Goal: Communication & Community: Answer question/provide support

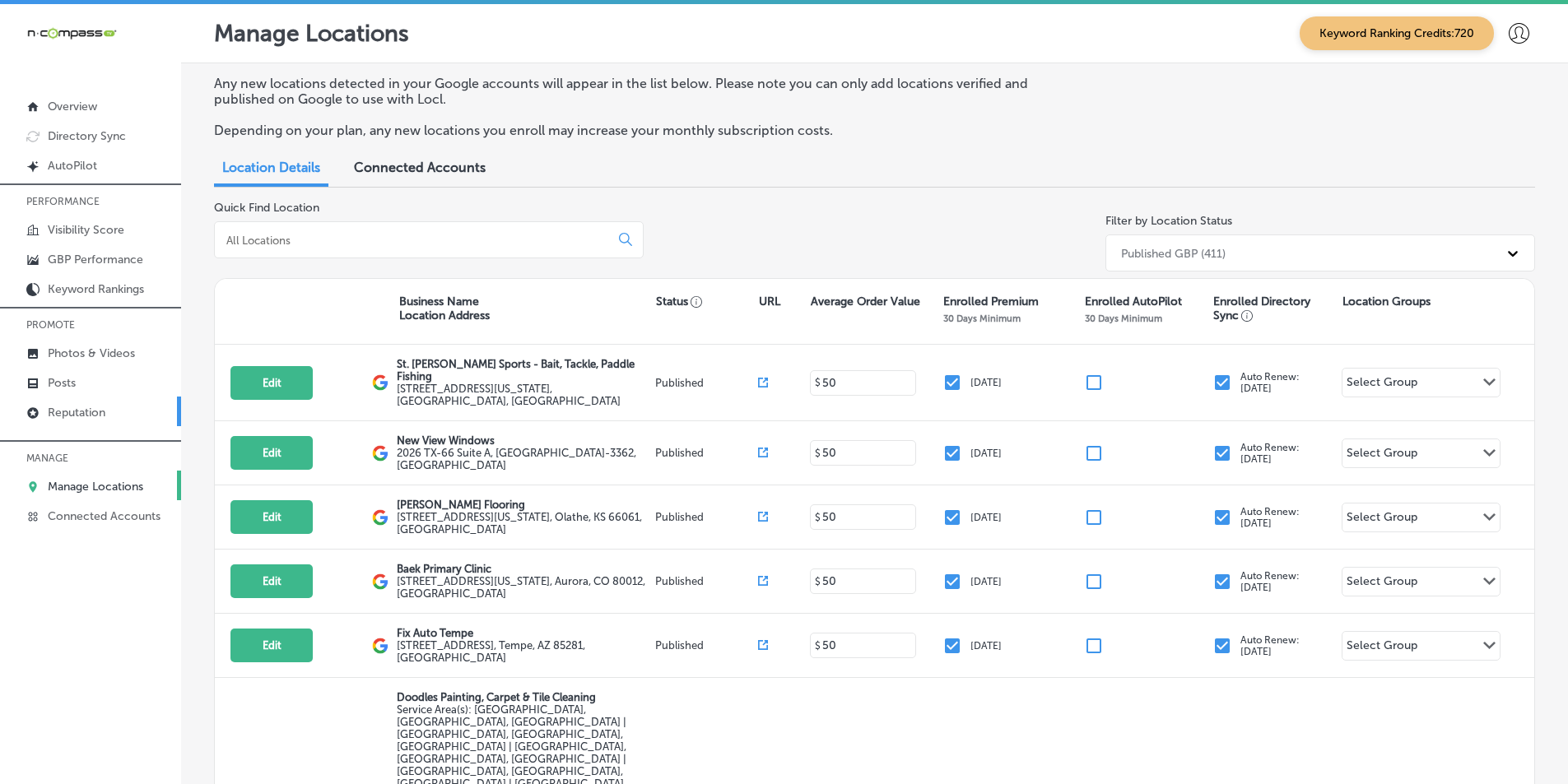
click at [80, 413] on p "Reputation" at bounding box center [76, 413] width 57 height 14
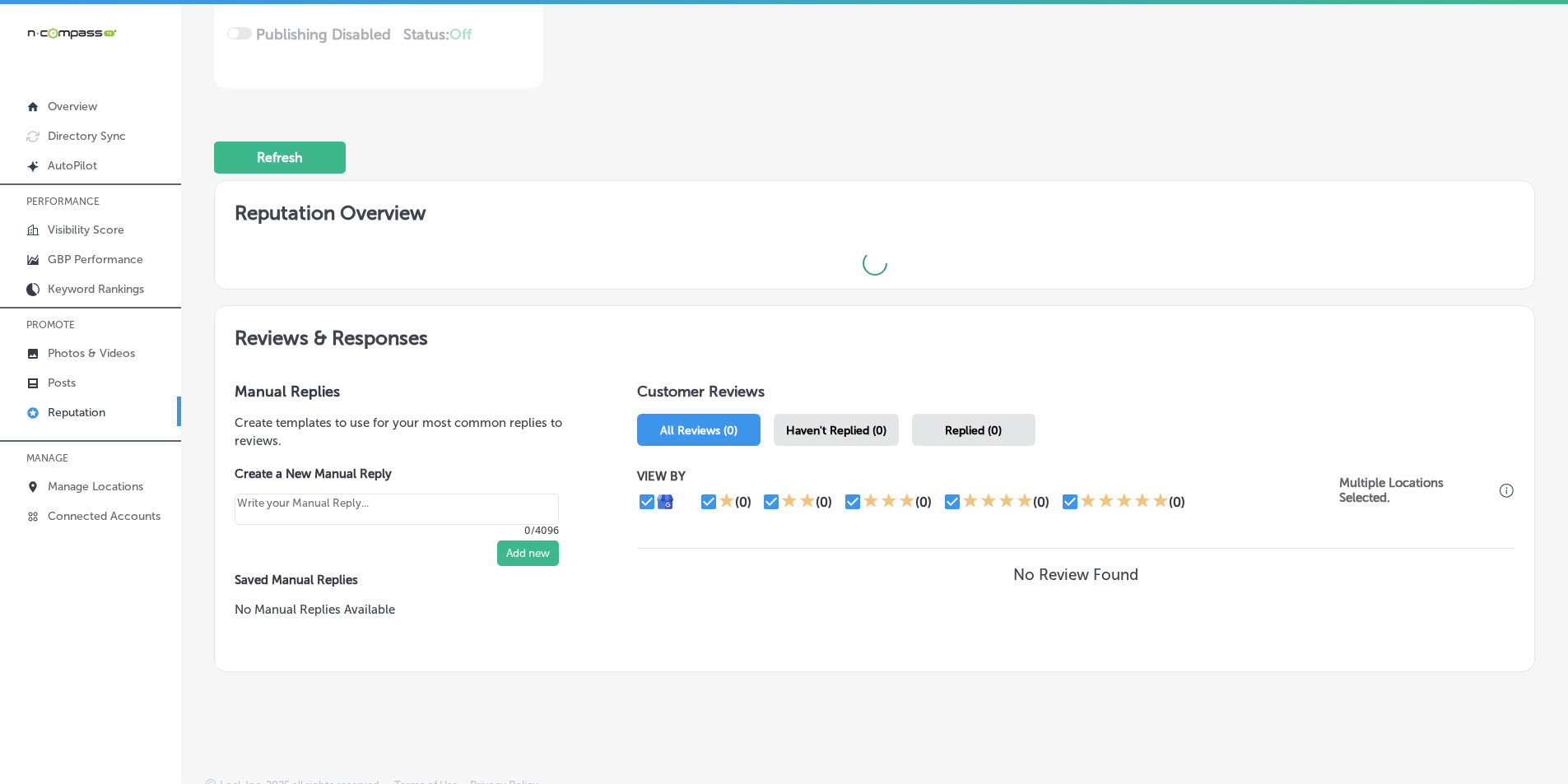
scroll to position [362, 0]
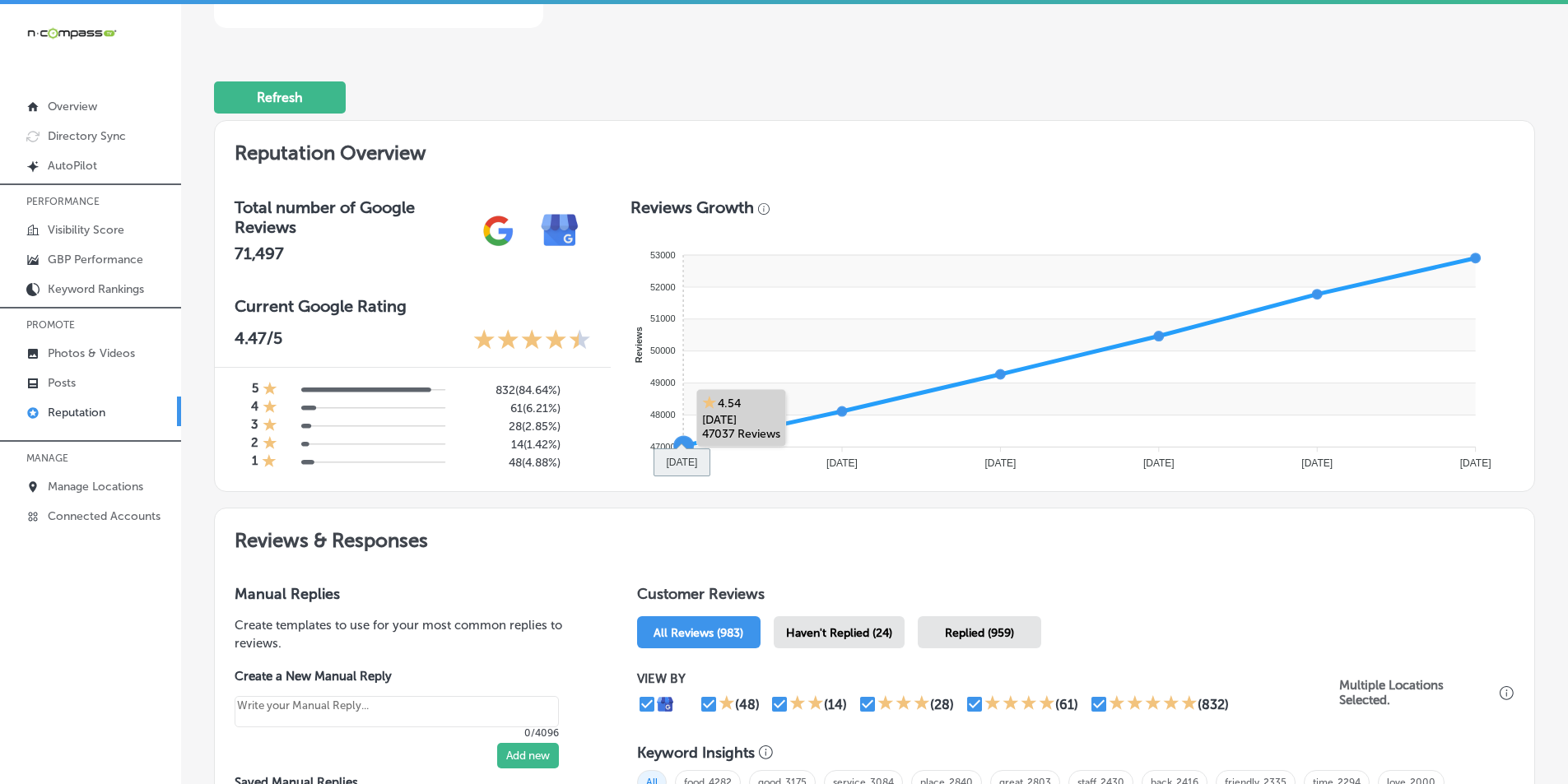
scroll to position [658, 0]
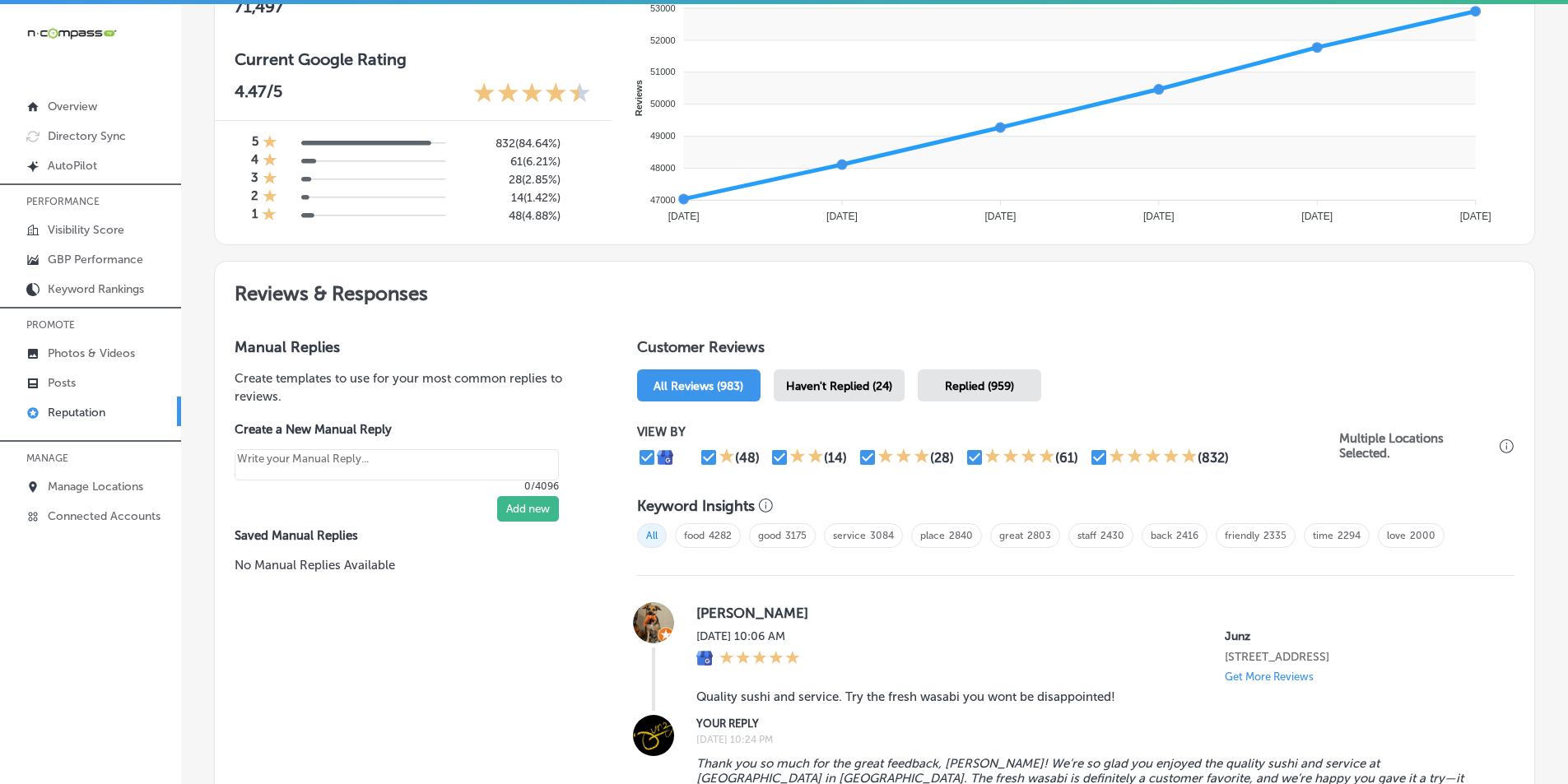
click at [829, 386] on span "Haven't Replied (24)" at bounding box center [839, 387] width 107 height 14
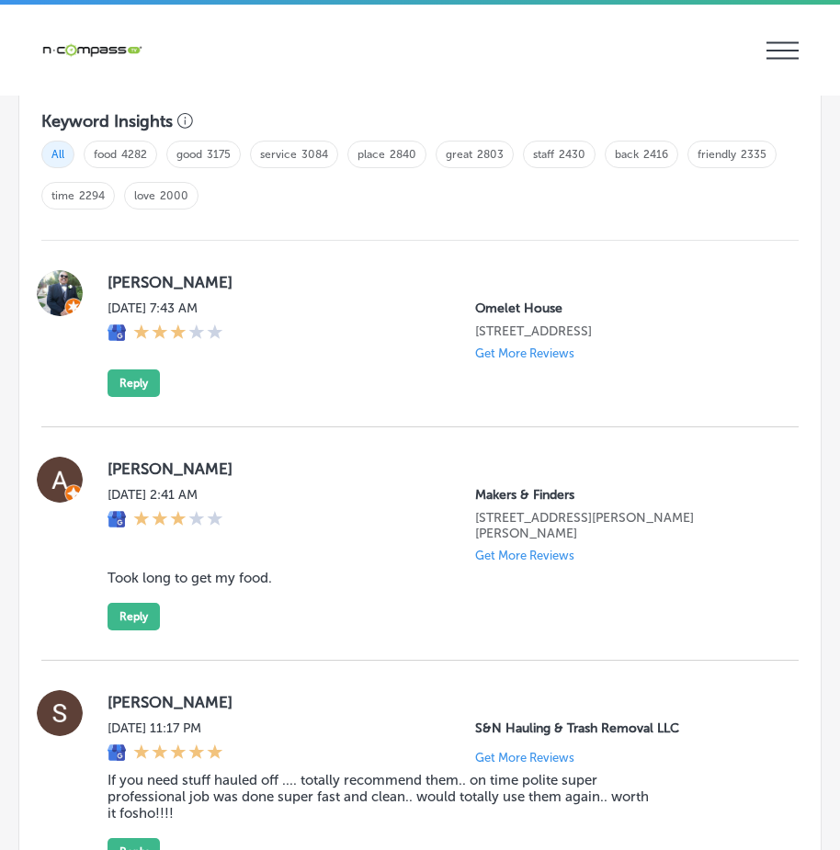
scroll to position [2298, 0]
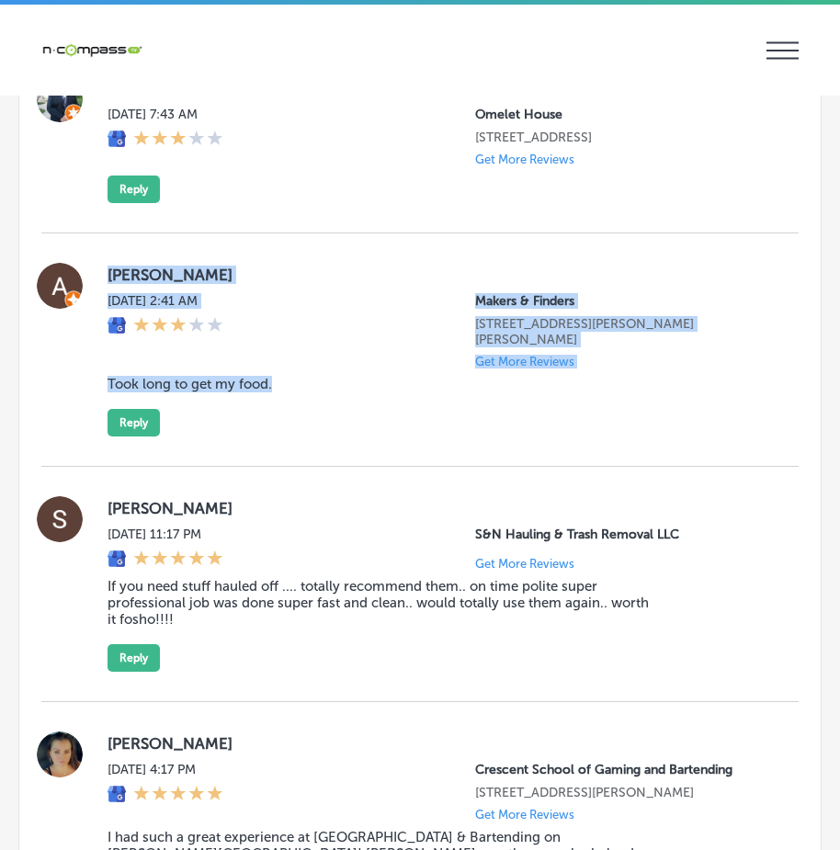
drag, startPoint x: 99, startPoint y: 295, endPoint x: 380, endPoint y: 432, distance: 312.0
click at [380, 432] on div "[PERSON_NAME] [DATE] 2:41 AM Makers & Finders [STREET_ADDRESS][PERSON_NAME][PER…" at bounding box center [419, 349] width 757 height 233
copy div "[PERSON_NAME] [DATE] 2:41 AM Makers & Finders [STREET_ADDRESS][PERSON_NAME][PER…"
click at [142, 437] on button "Reply" at bounding box center [134, 423] width 52 height 28
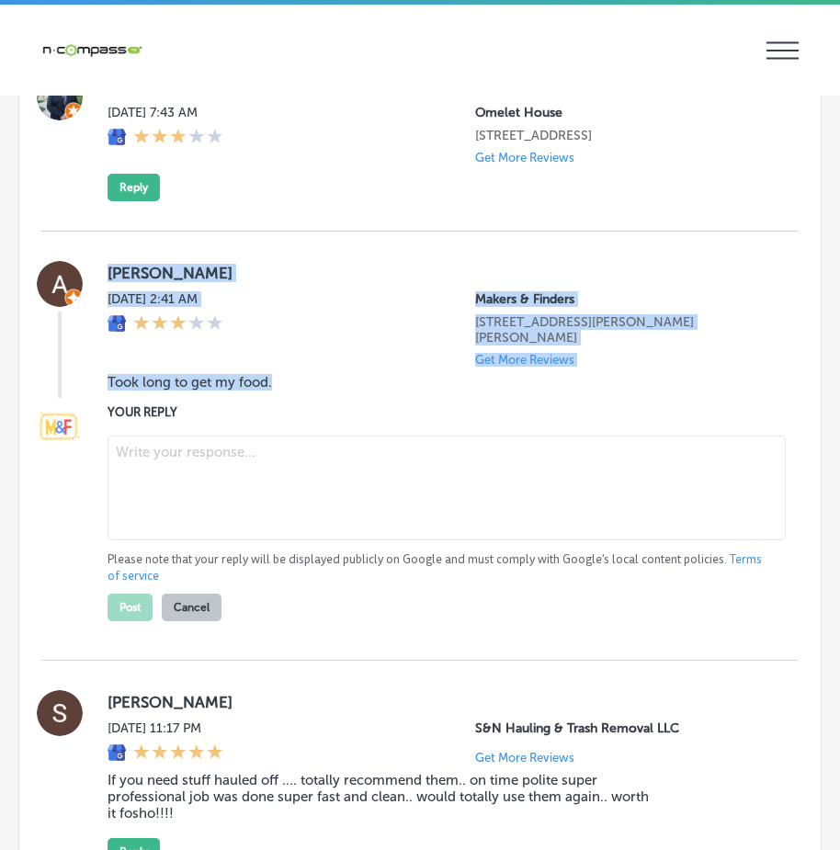
scroll to position [2296, 0]
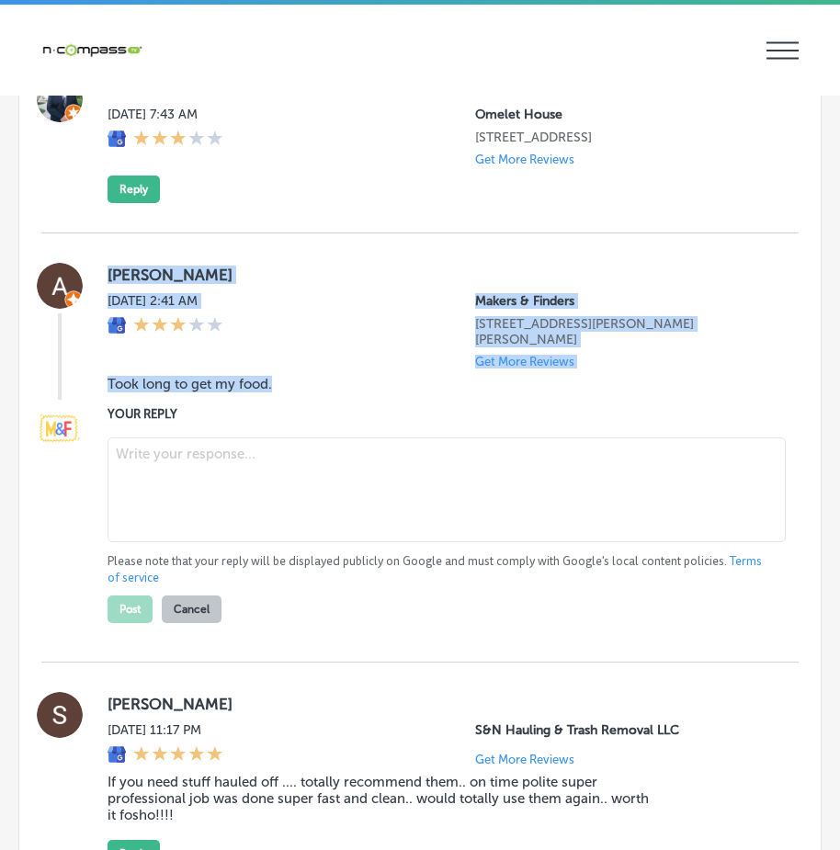
type textarea "x"
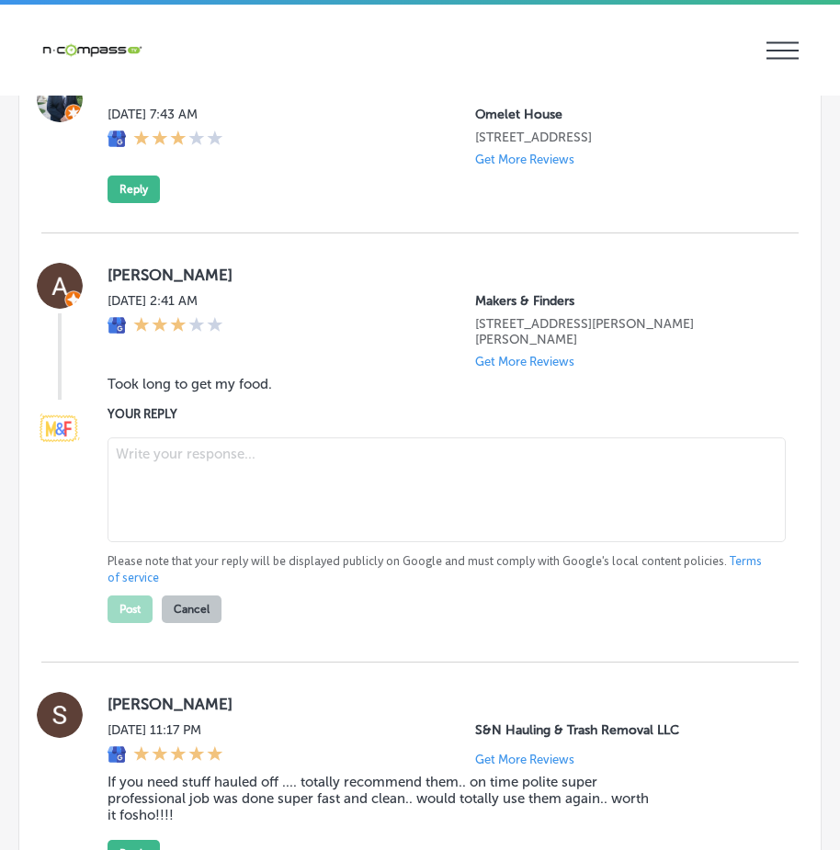
click at [218, 507] on textarea at bounding box center [447, 490] width 678 height 105
paste textarea "Hi [PERSON_NAME], we sincerely apologize for the delay in receiving your food d…"
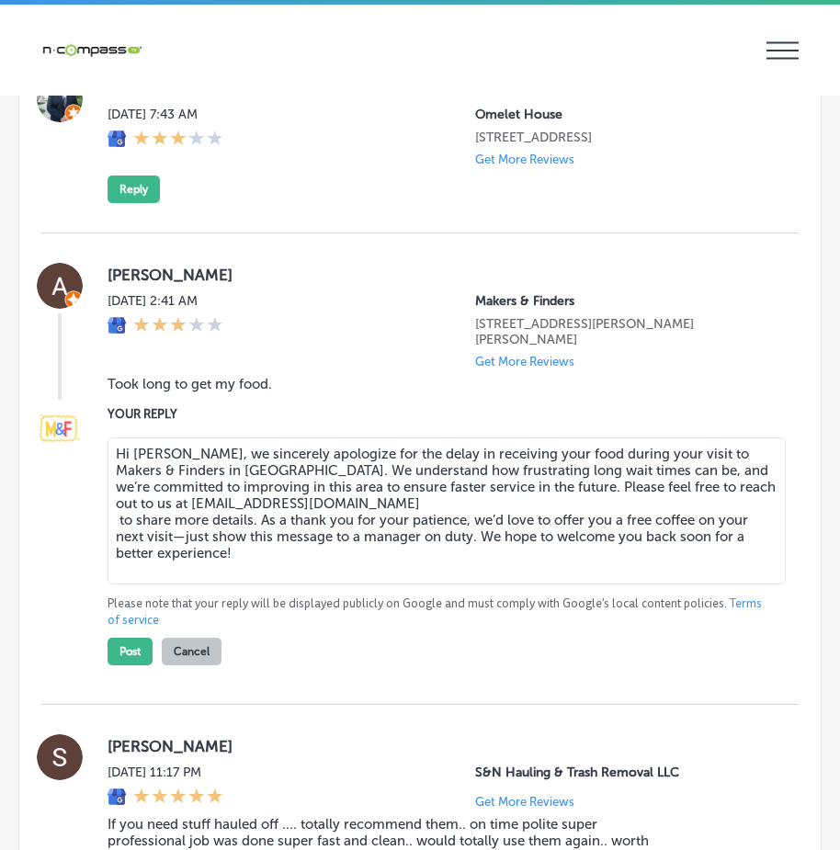
drag, startPoint x: 249, startPoint y: 541, endPoint x: 103, endPoint y: 532, distance: 146.5
click at [105, 543] on div "YOUR REPLY Hi [PERSON_NAME], we sincerely apologize for the delay in receiving …" at bounding box center [419, 534] width 757 height 261
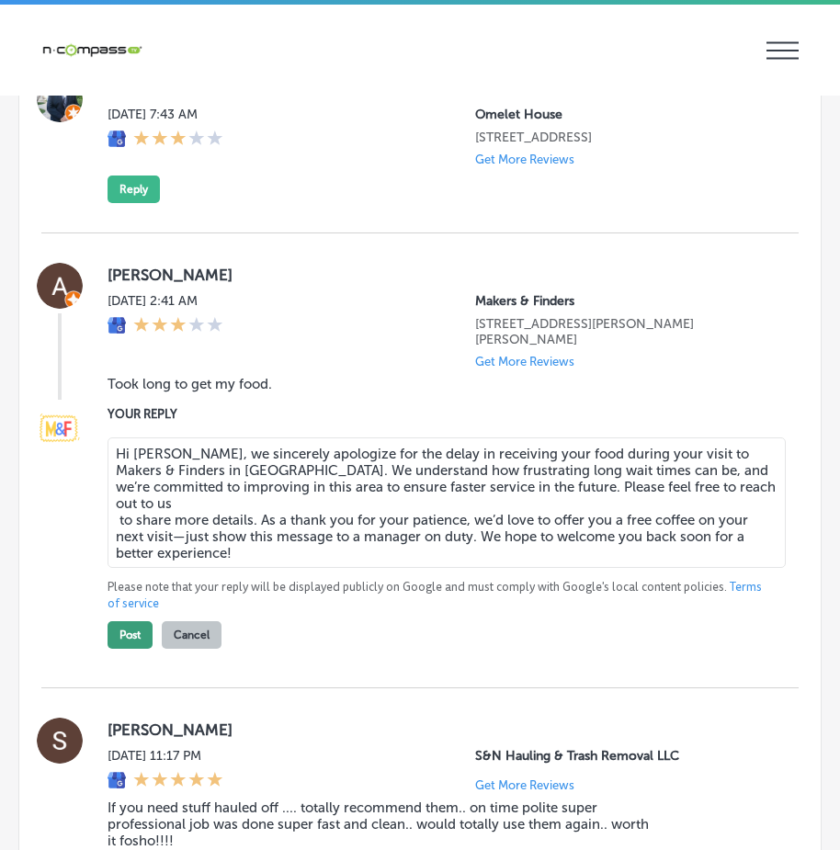
type textarea "Hi [PERSON_NAME], we sincerely apologize for the delay in receiving your food d…"
drag, startPoint x: 120, startPoint y: 672, endPoint x: 129, endPoint y: 666, distance: 10.5
click at [123, 649] on button "Post" at bounding box center [130, 635] width 45 height 28
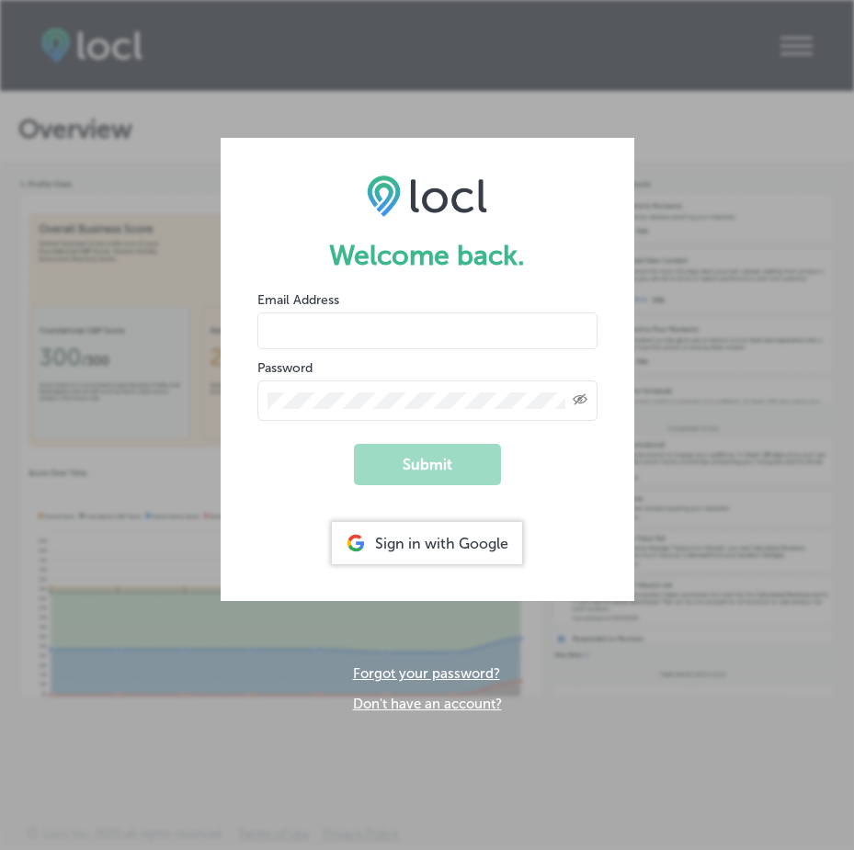
click at [417, 550] on div "Sign in with Google" at bounding box center [427, 543] width 190 height 42
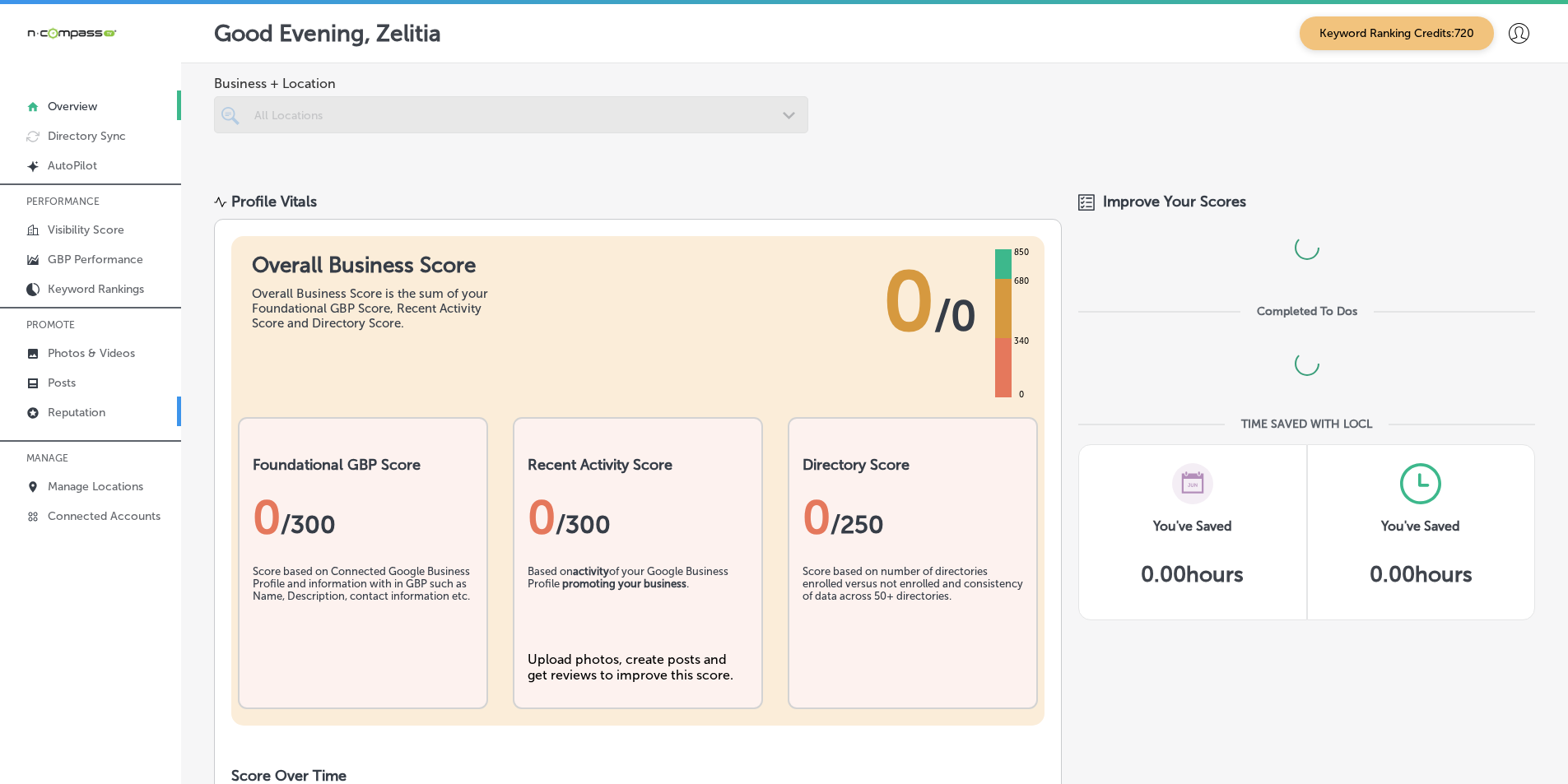
click at [63, 420] on p "Reputation" at bounding box center [76, 413] width 57 height 14
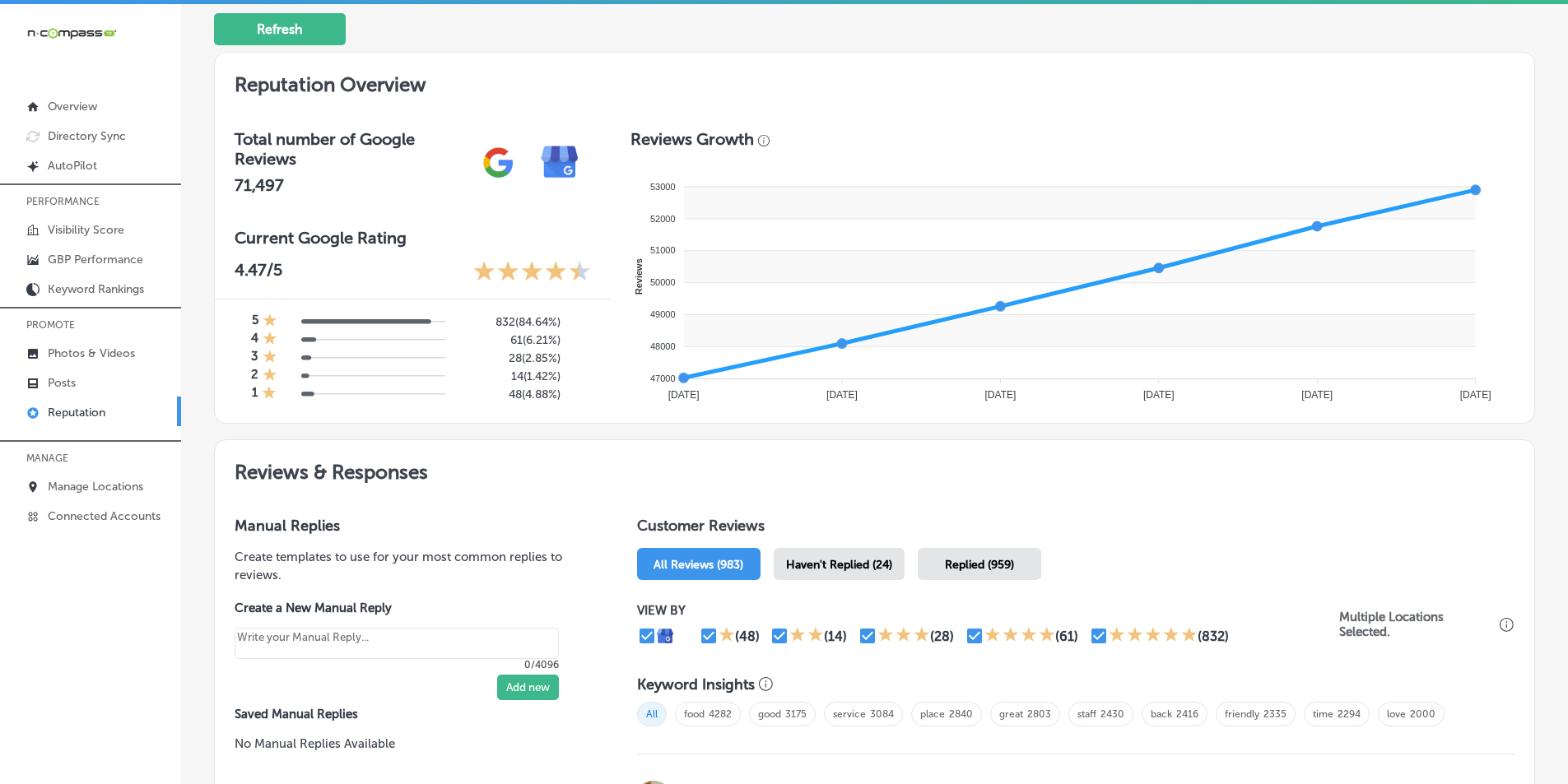
scroll to position [575, 0]
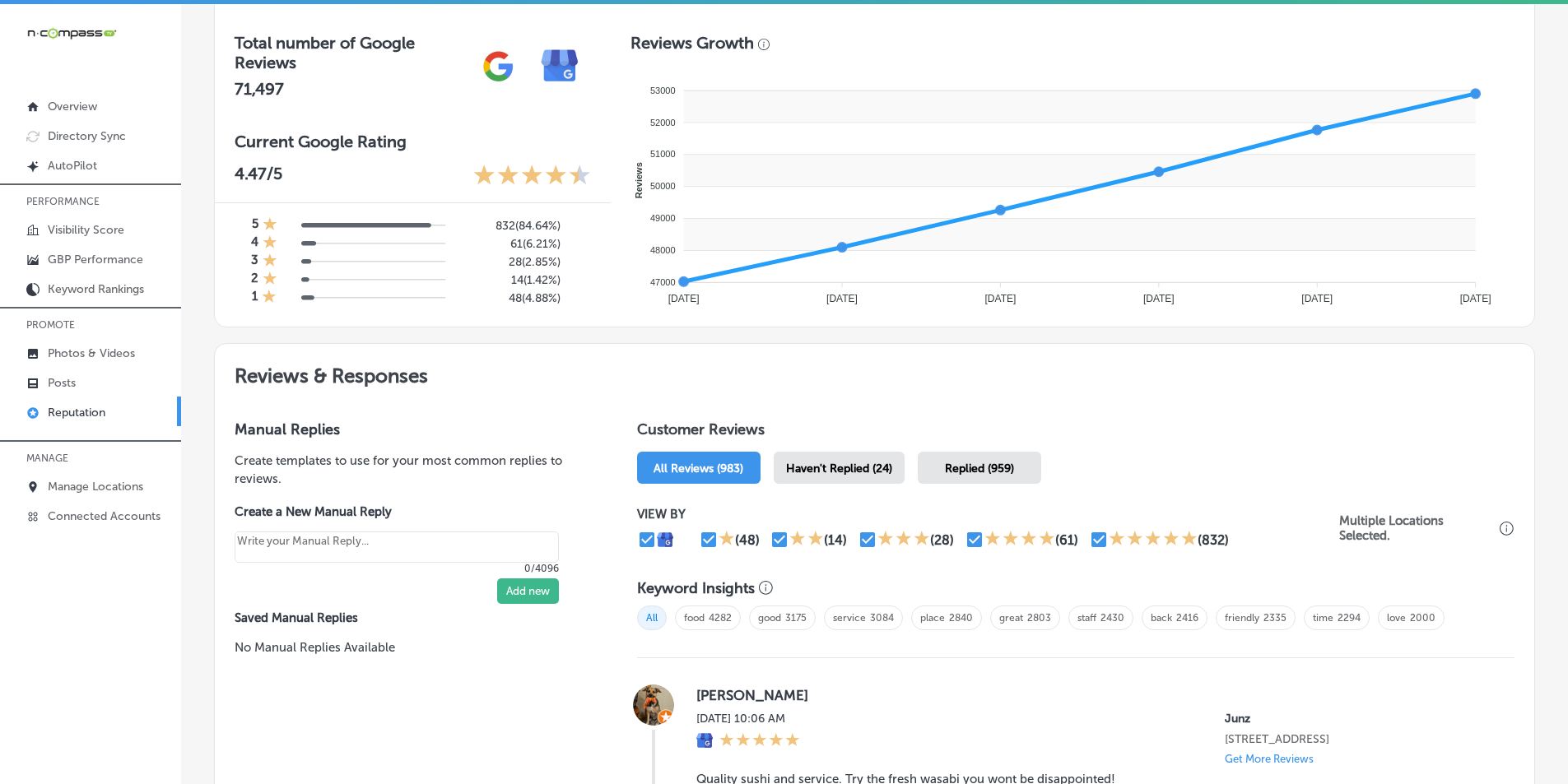
click at [863, 465] on span "Haven't Replied (24)" at bounding box center [839, 469] width 107 height 14
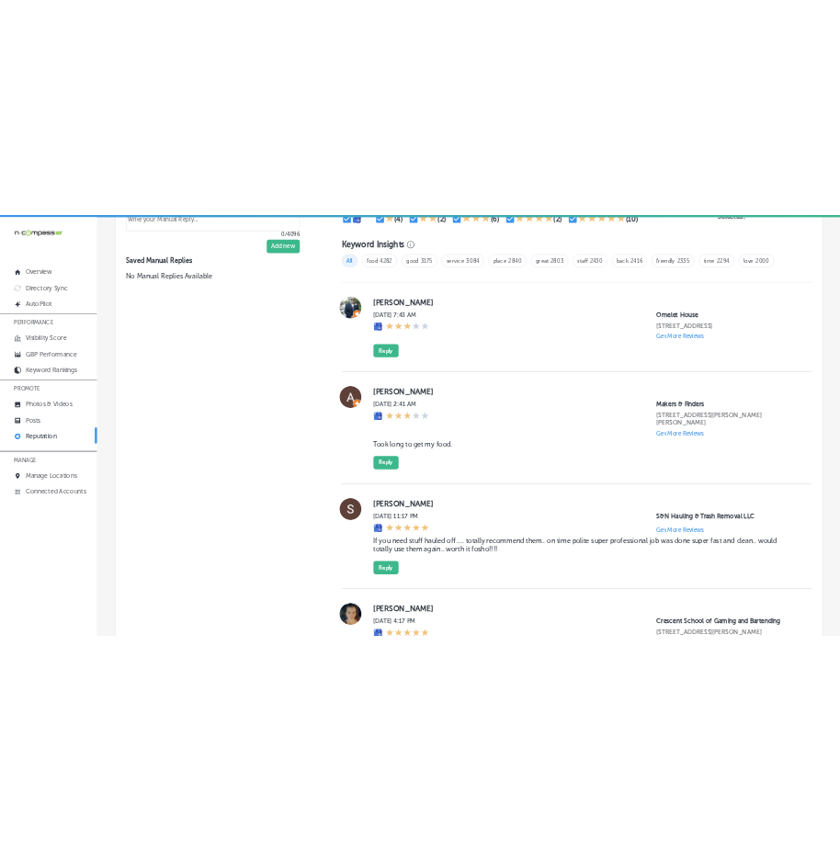
scroll to position [1287, 0]
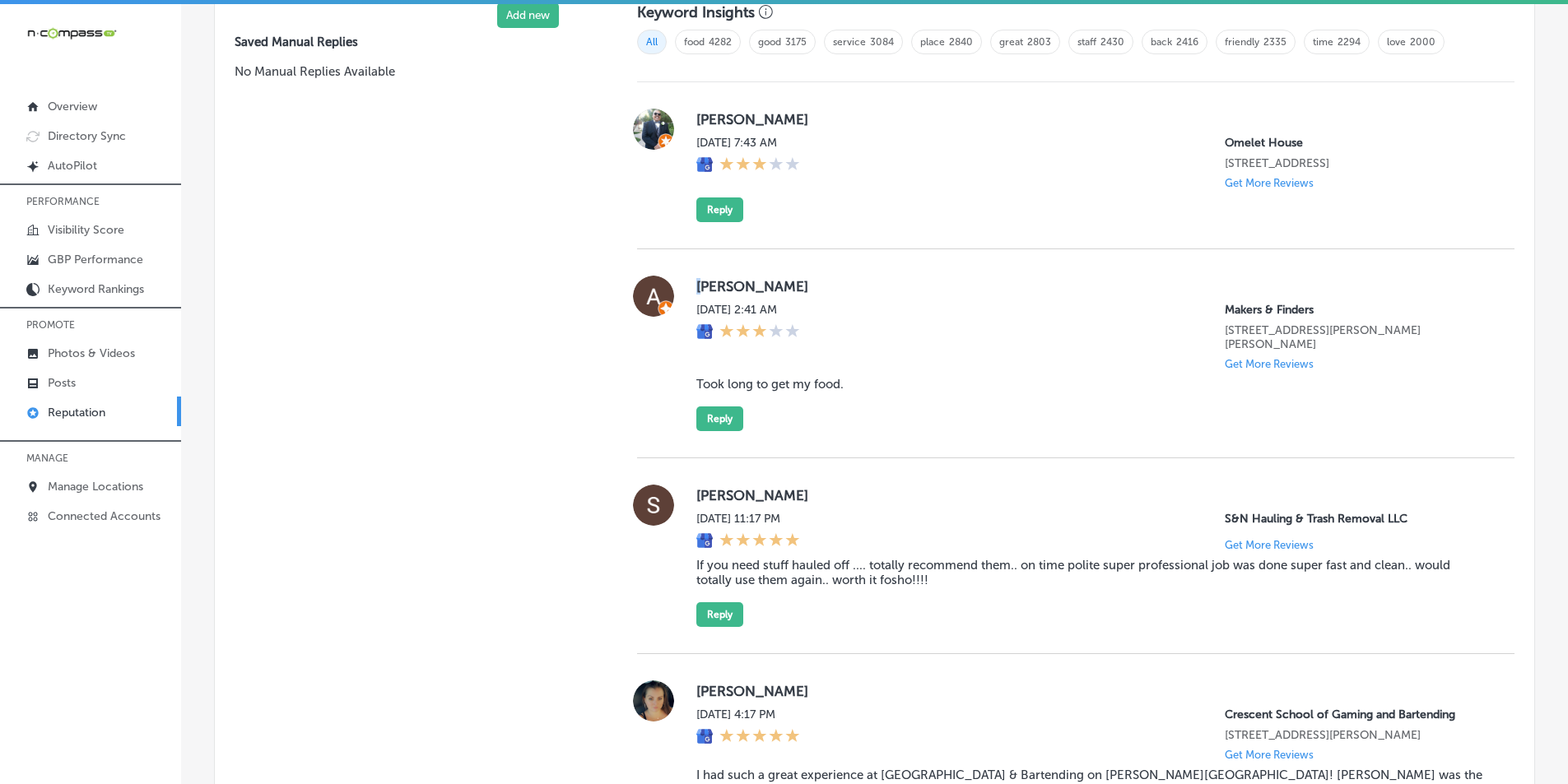
click at [699, 294] on label "[PERSON_NAME]" at bounding box center [1092, 286] width 792 height 16
drag, startPoint x: 914, startPoint y: 377, endPoint x: 896, endPoint y: 376, distance: 18.0
click at [915, 371] on div "[DATE] 2:41 AM Makers & Finders [STREET_ADDRESS][PERSON_NAME][PERSON_NAME] Get …" at bounding box center [1092, 336] width 792 height 67
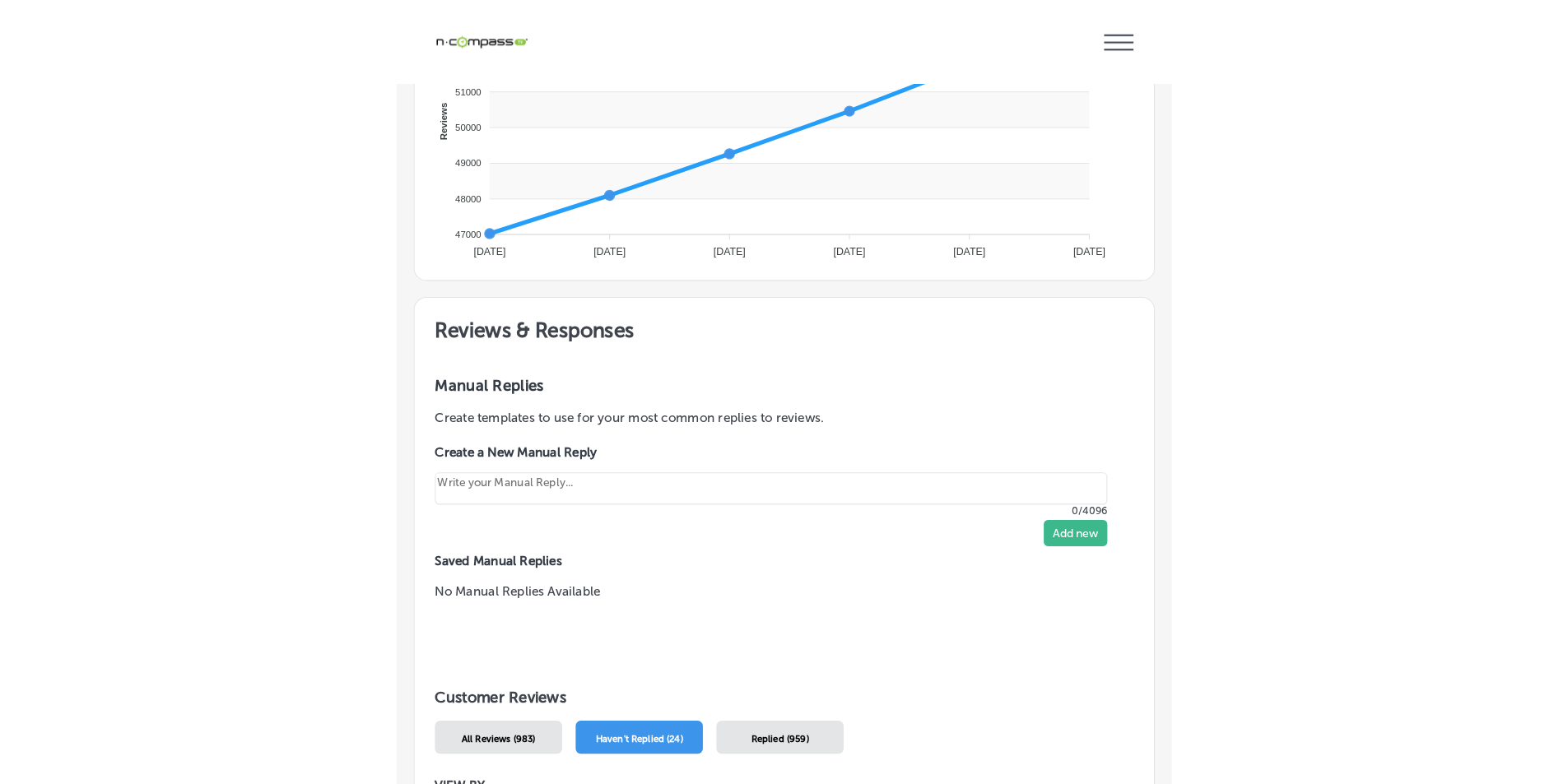
scroll to position [0, 0]
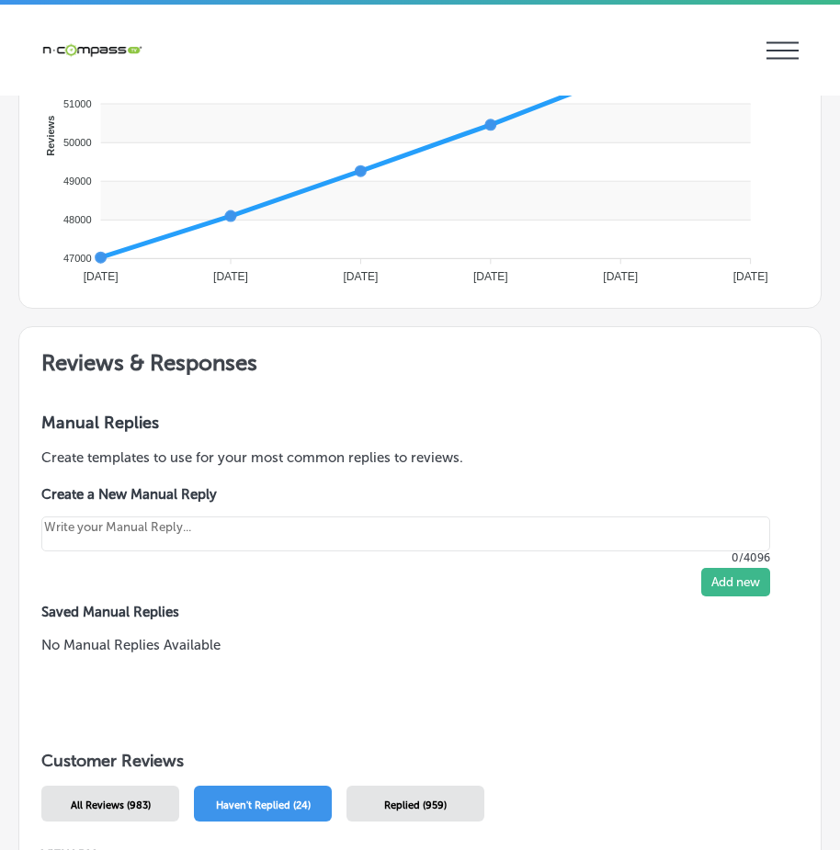
click at [0, 0] on p "Reputation" at bounding box center [0, 0] width 0 height 0
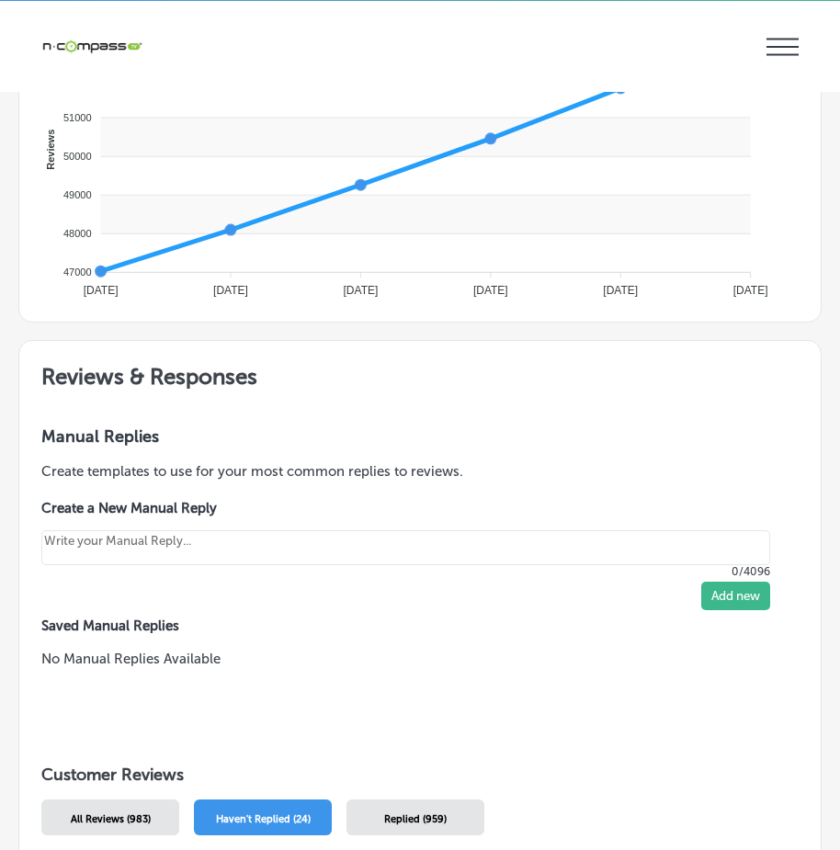
scroll to position [5, 0]
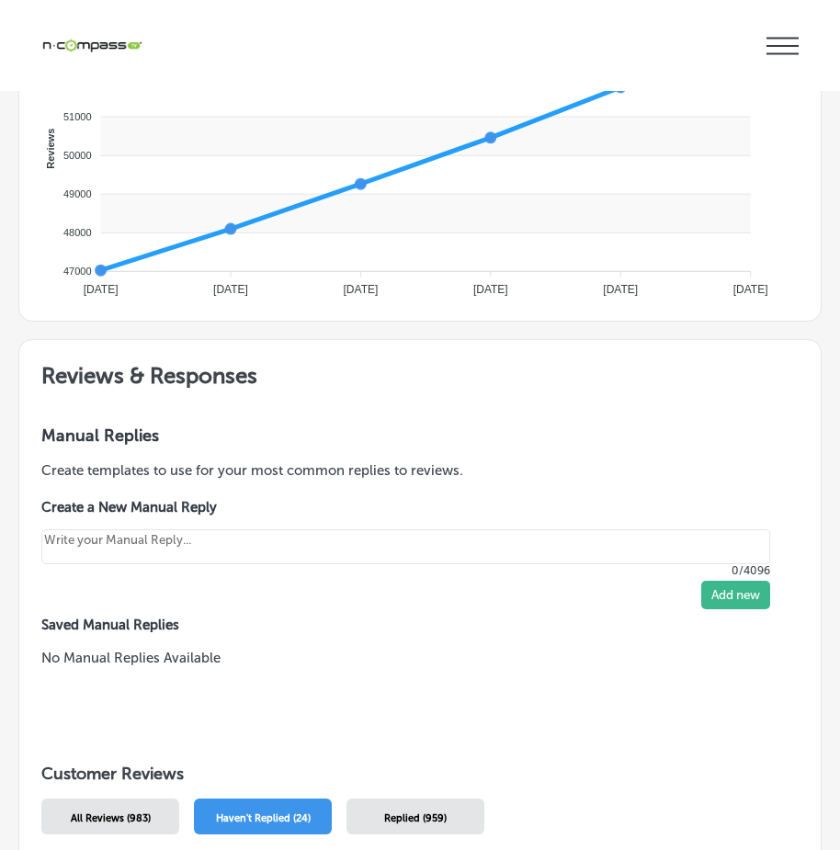
click at [0, 0] on p "Reputation" at bounding box center [0, 0] width 0 height 0
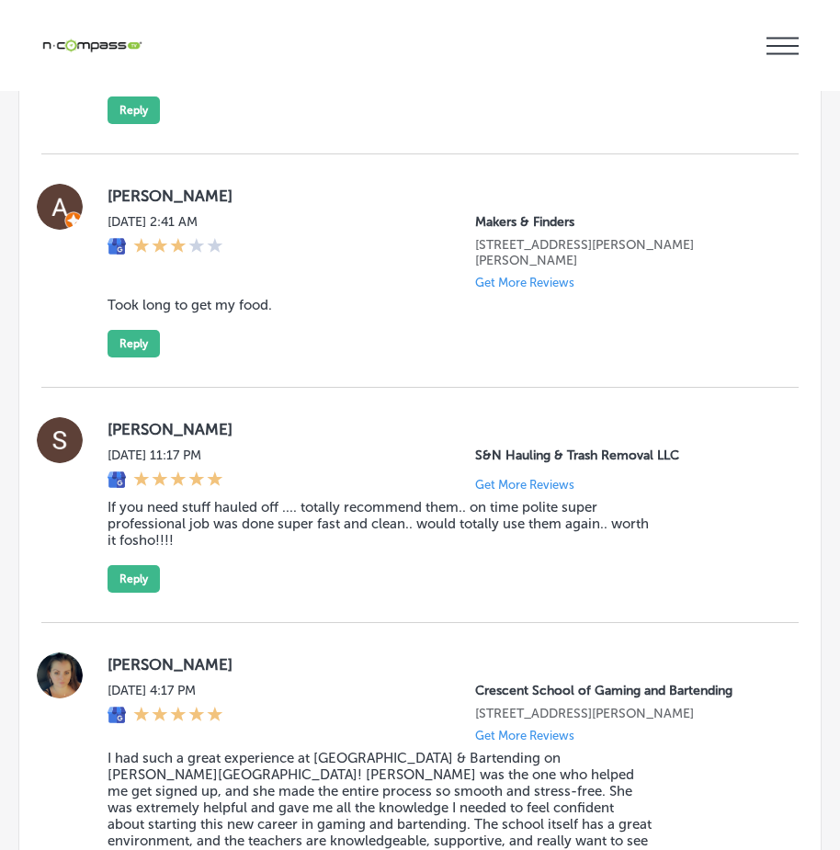
scroll to position [2465, 0]
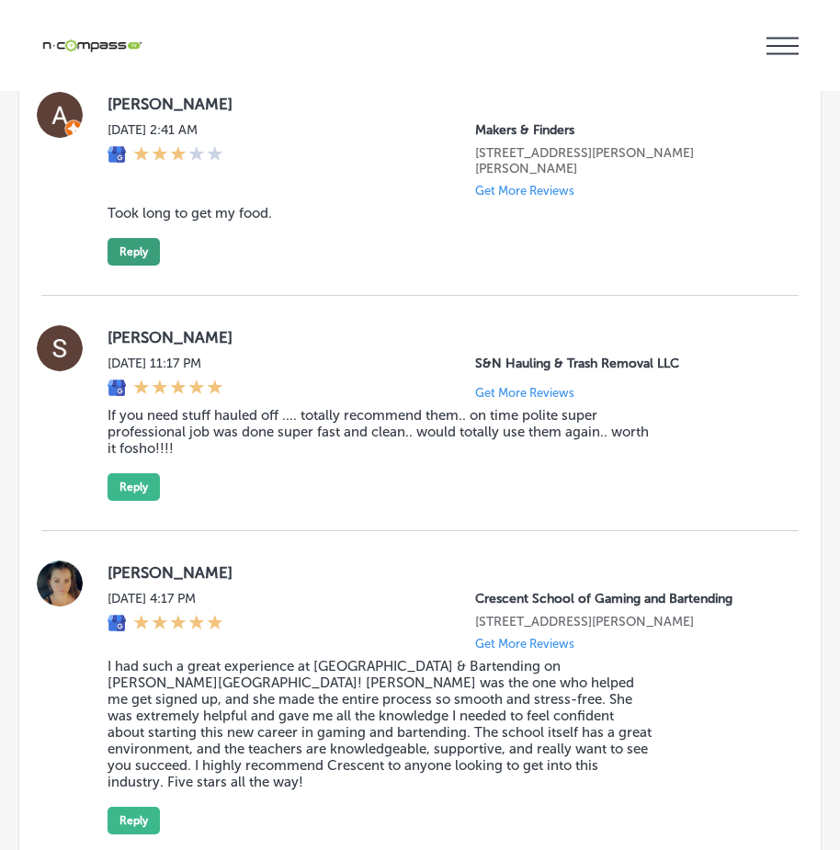
click at [136, 266] on button "Reply" at bounding box center [134, 252] width 52 height 28
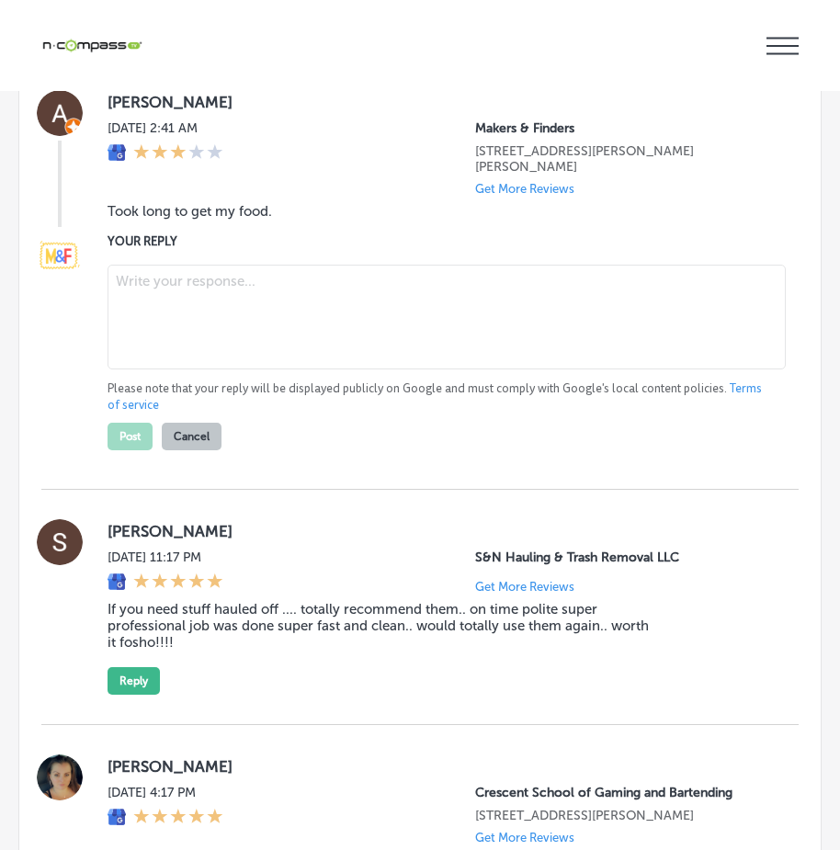
type textarea "x"
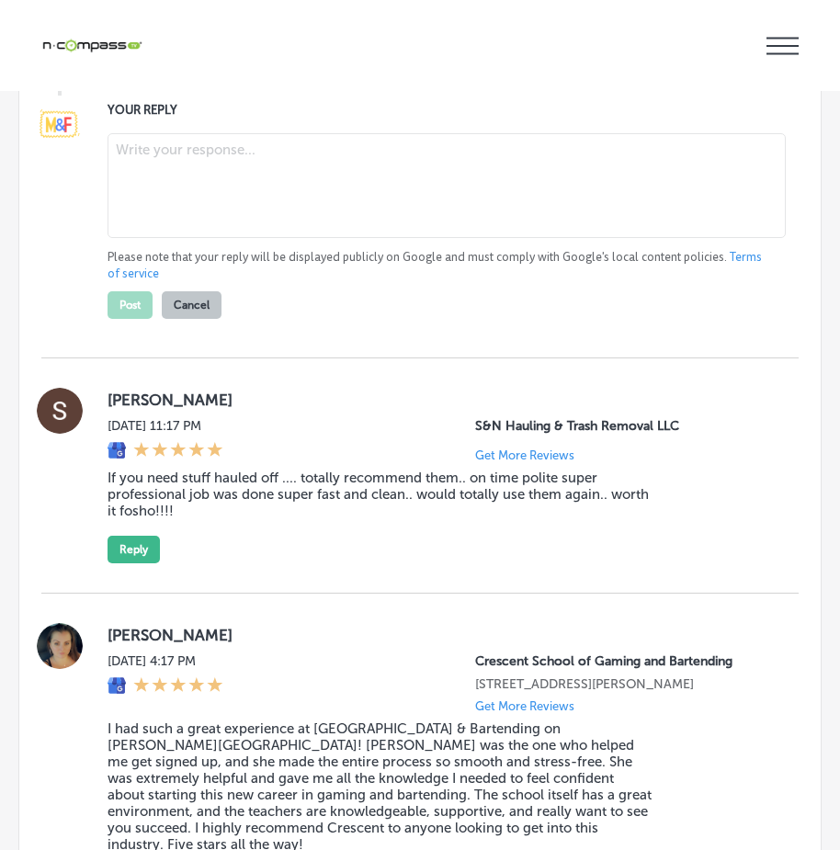
scroll to position [2647, 0]
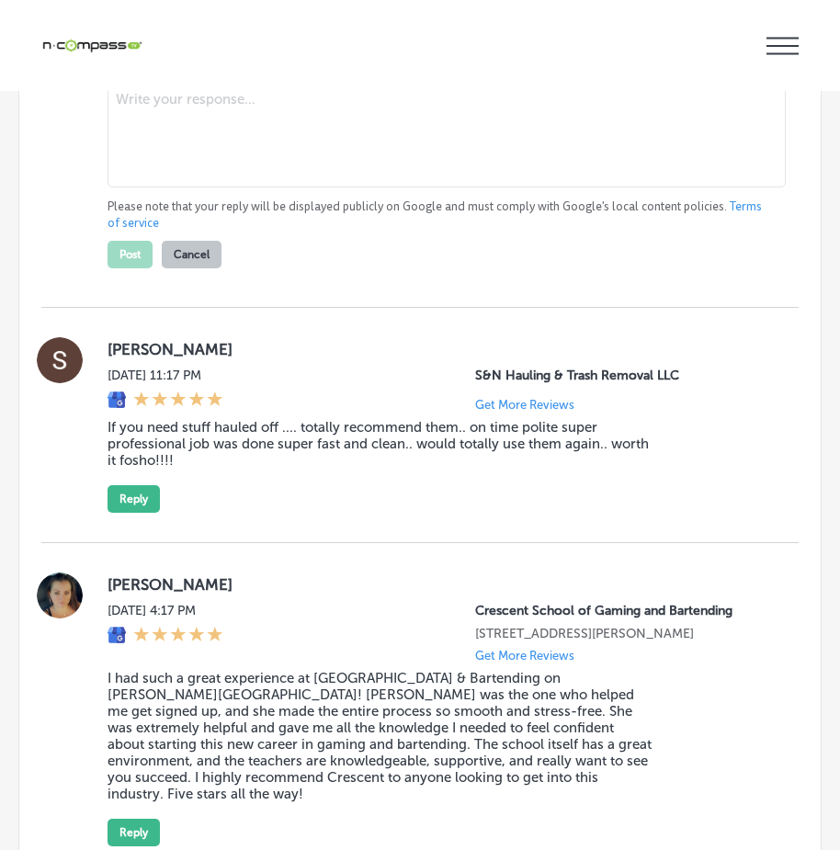
click at [222, 188] on textarea at bounding box center [447, 135] width 678 height 105
paste textarea "Hi [PERSON_NAME], we sincerely apologize for the delay in receiving your food d…"
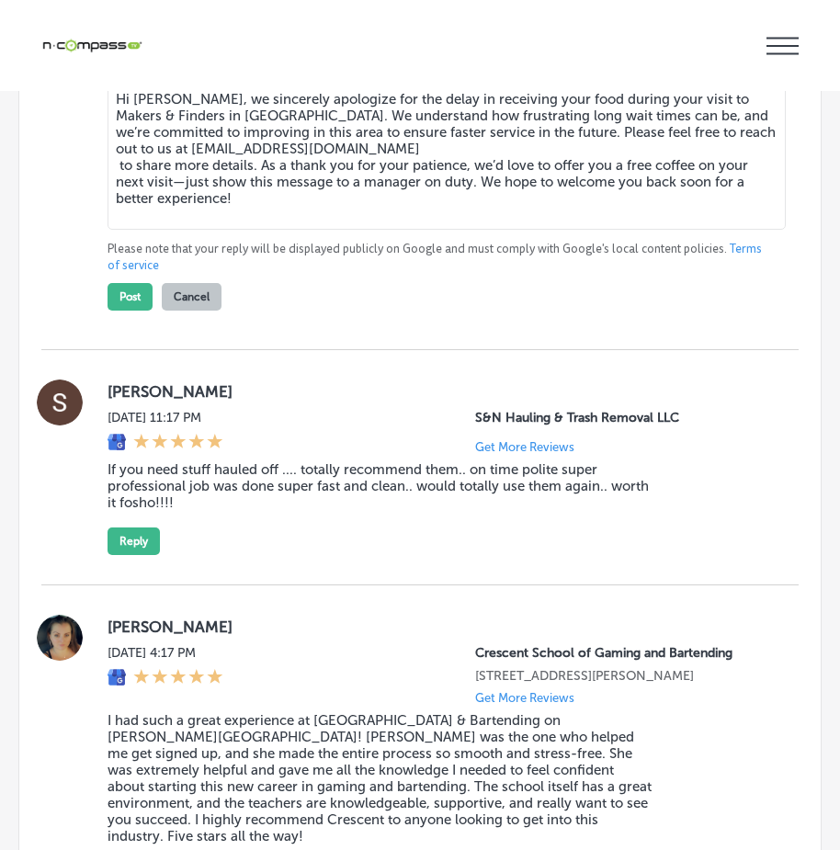
drag, startPoint x: 242, startPoint y: 689, endPoint x: 108, endPoint y: 689, distance: 133.3
click at [108, 230] on textarea "Hi [PERSON_NAME], we sincerely apologize for the delay in receiving your food d…" at bounding box center [447, 156] width 678 height 147
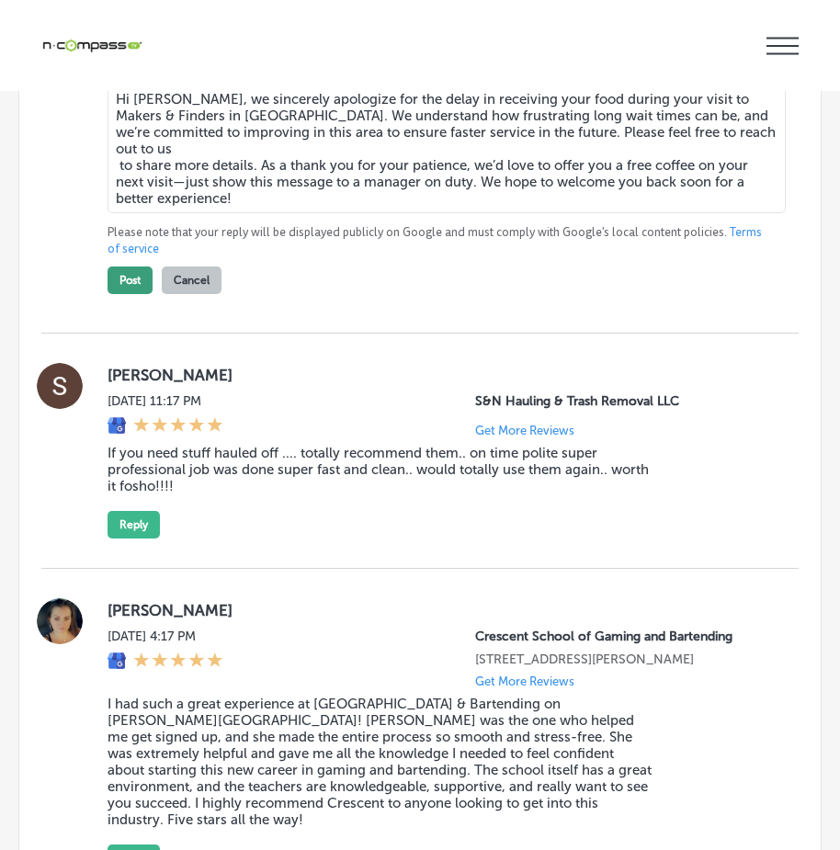
type textarea "Hi [PERSON_NAME], we sincerely apologize for the delay in receiving your food d…"
click at [120, 294] on button "Post" at bounding box center [130, 281] width 45 height 28
type textarea "x"
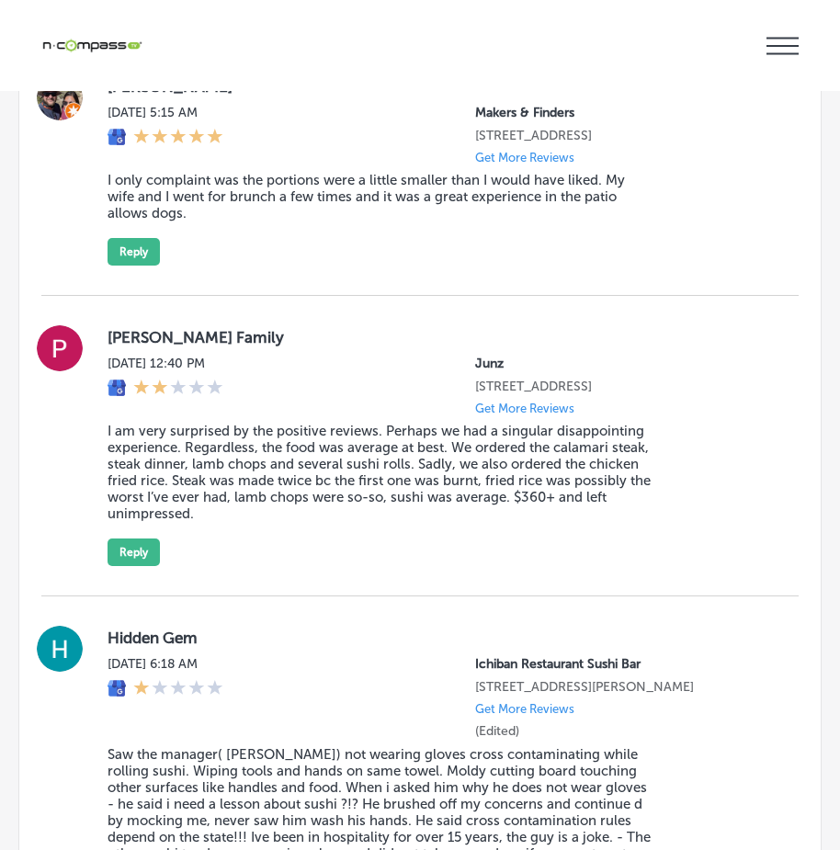
scroll to position [3474, 0]
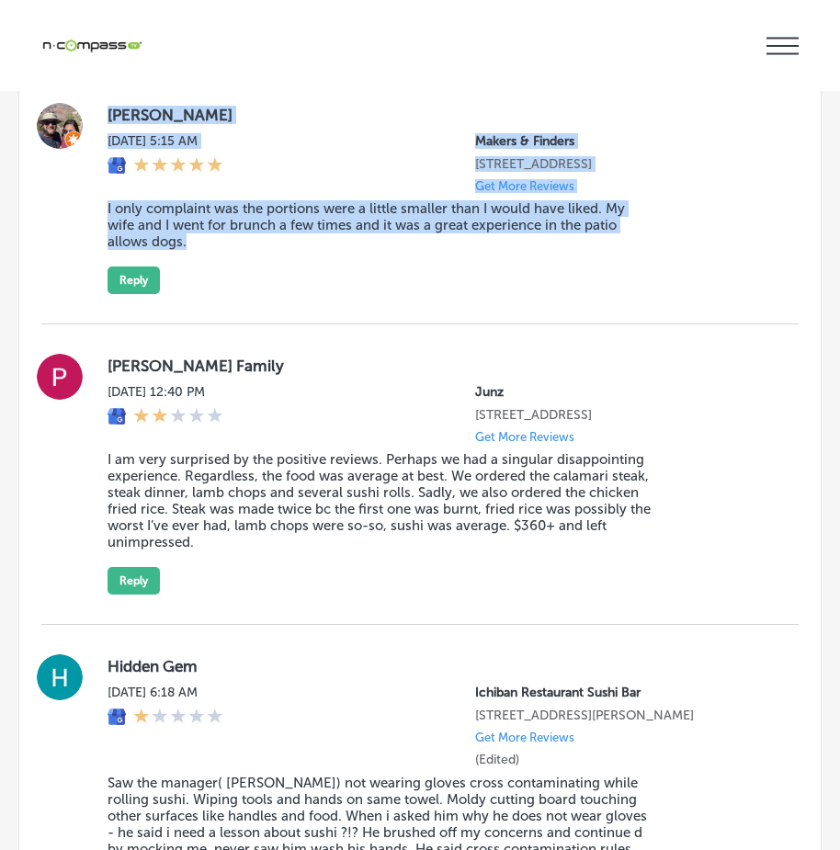
drag, startPoint x: 102, startPoint y: 638, endPoint x: 661, endPoint y: 802, distance: 582.4
click at [660, 324] on div "Joshua Good Mon, Sep 8, 2025 5:15 AM Makers & Finders 2120 Festival Plaza Drive…" at bounding box center [419, 199] width 757 height 251
copy div "Joshua Good Mon, Sep 8, 2025 5:15 AM Makers & Finders 2120 Festival Plaza Drive…"
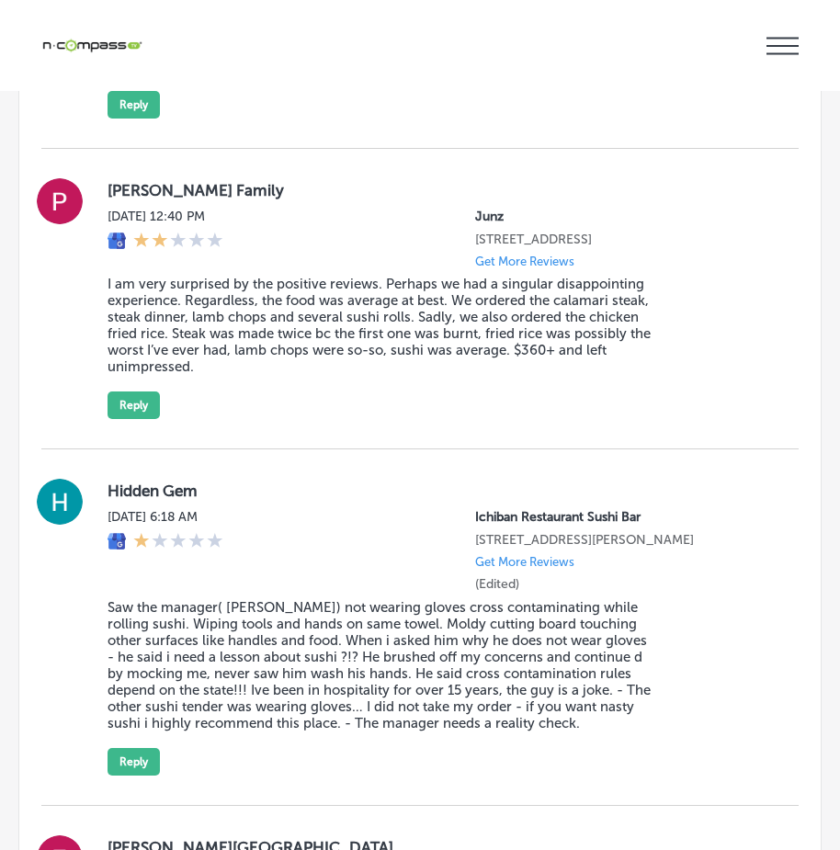
scroll to position [3658, 0]
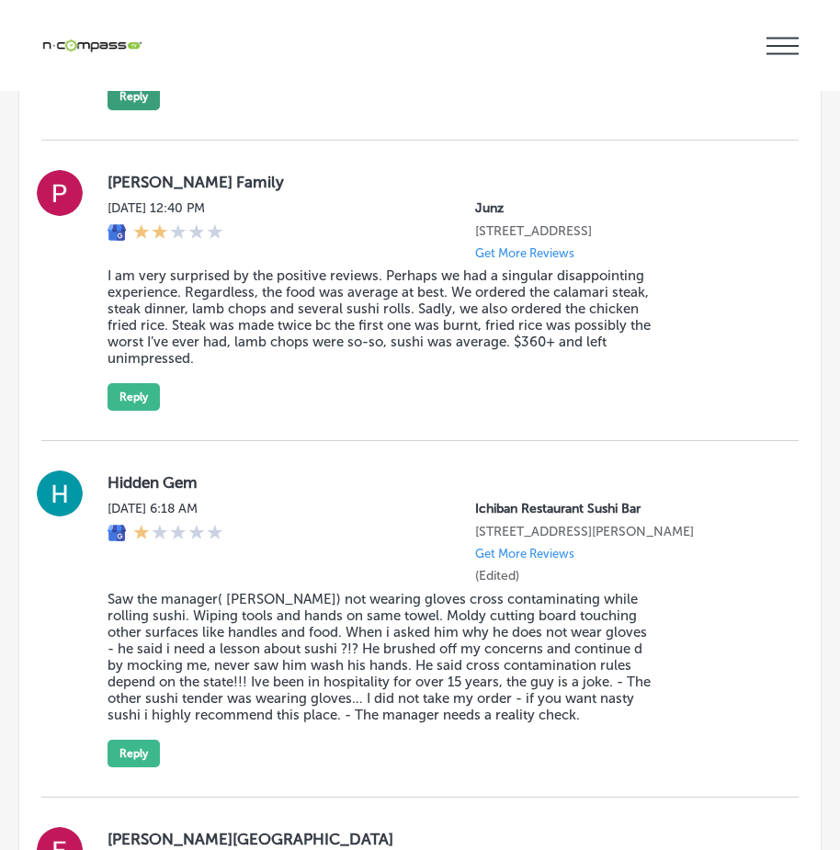
click at [126, 110] on button "Reply" at bounding box center [134, 97] width 52 height 28
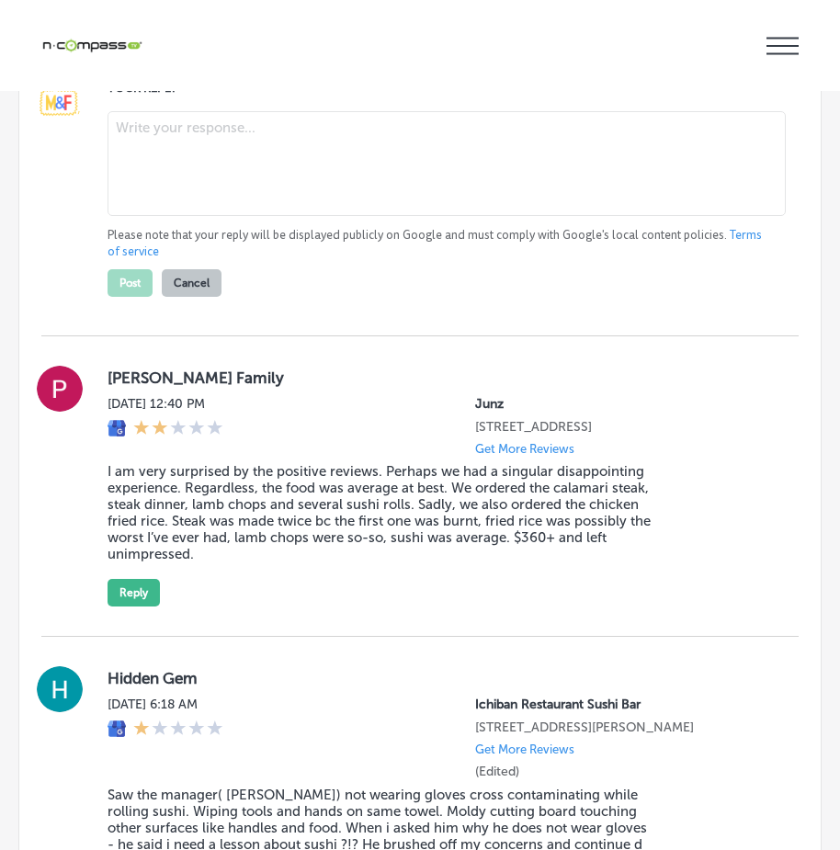
click at [217, 216] on textarea at bounding box center [447, 163] width 678 height 105
paste textarea "Hi Joshua, thank you for sharing your feedback. We’re so glad to hear that you …"
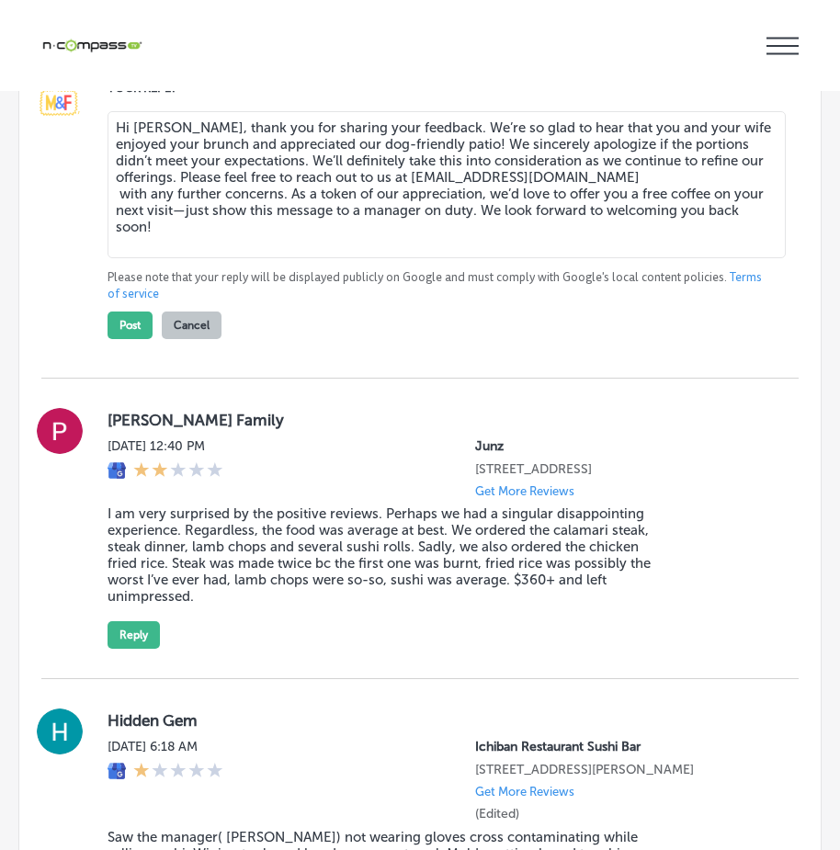
drag, startPoint x: 540, startPoint y: 728, endPoint x: 398, endPoint y: 733, distance: 141.6
click at [398, 258] on textarea "Hi Joshua, thank you for sharing your feedback. We’re so glad to hear that you …" at bounding box center [447, 184] width 678 height 147
drag, startPoint x: 281, startPoint y: 746, endPoint x: 180, endPoint y: 734, distance: 101.7
click at [180, 258] on textarea "Hi Joshua, thank you for sharing your feedback. We’re so glad to hear that you …" at bounding box center [447, 184] width 678 height 147
drag, startPoint x: 434, startPoint y: 725, endPoint x: 381, endPoint y: 746, distance: 57.0
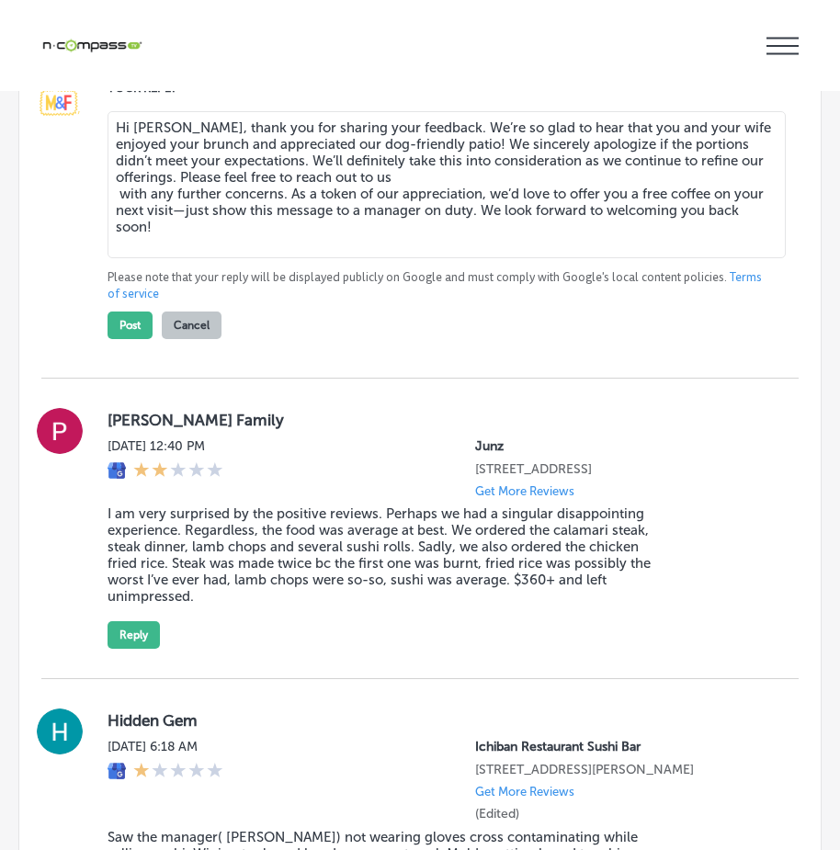
click at [432, 258] on textarea "Hi Joshua, thank you for sharing your feedback. We’re so glad to hear that you …" at bounding box center [447, 184] width 678 height 147
drag, startPoint x: 409, startPoint y: 719, endPoint x: 394, endPoint y: 729, distance: 17.8
click at [404, 258] on textarea "Hi Joshua, thank you for sharing your feedback. We’re so glad to hear that you …" at bounding box center [447, 184] width 678 height 147
click at [118, 258] on textarea "Hi Joshua, thank you for sharing your feedback. We’re so glad to hear that you …" at bounding box center [447, 184] width 678 height 147
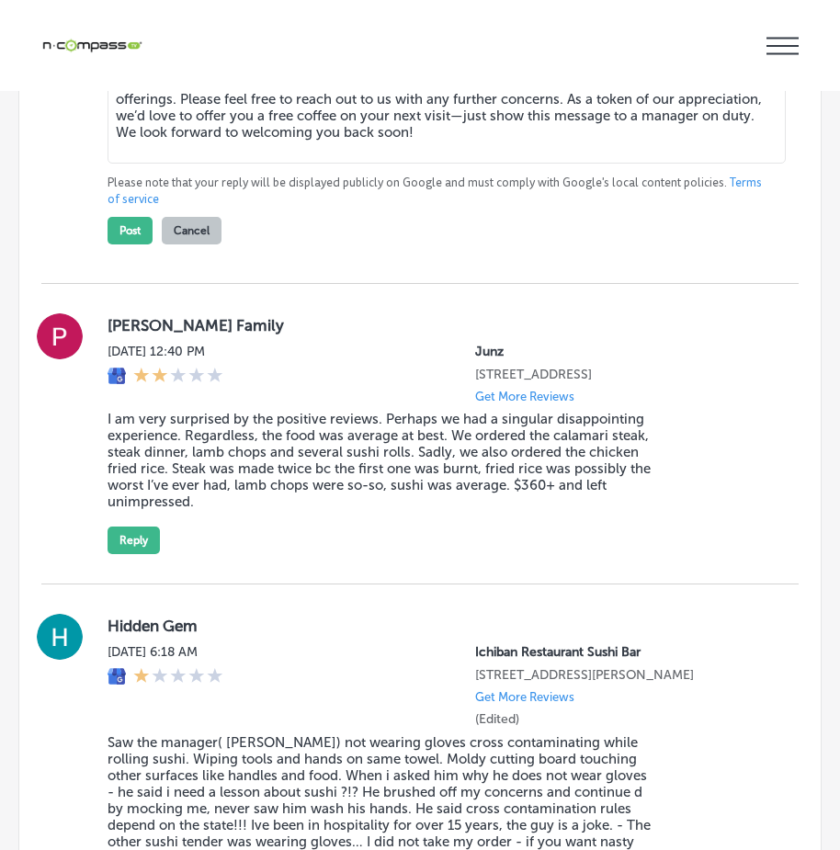
scroll to position [3840, 0]
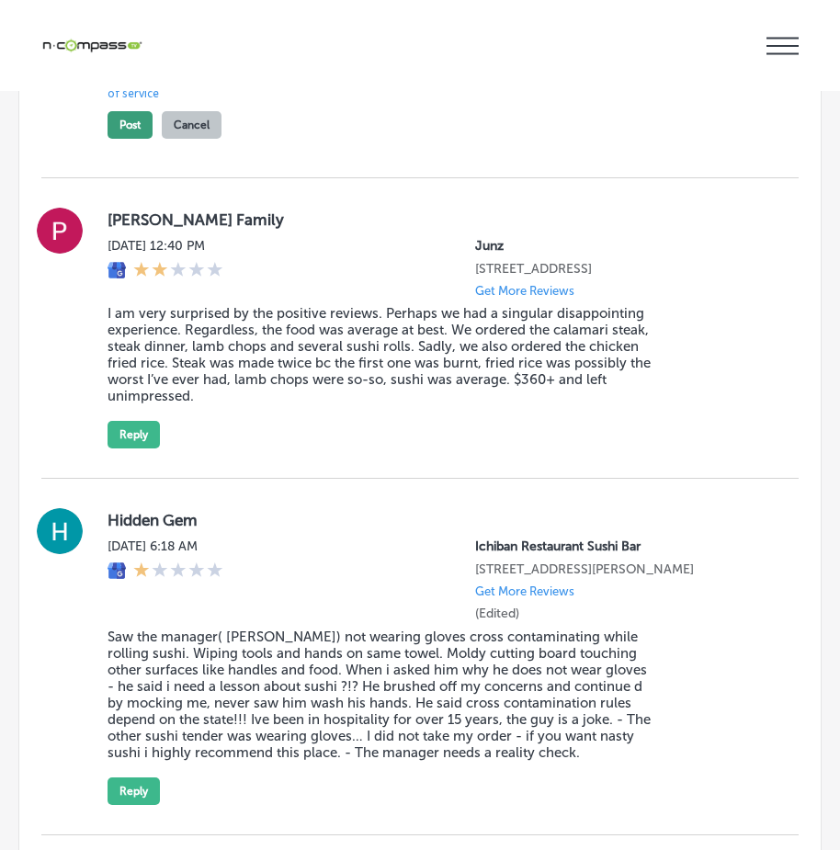
type textarea "Hi Joshua, thank you for sharing your feedback. We’re so glad to hear that you …"
click at [131, 139] on button "Post" at bounding box center [130, 125] width 45 height 28
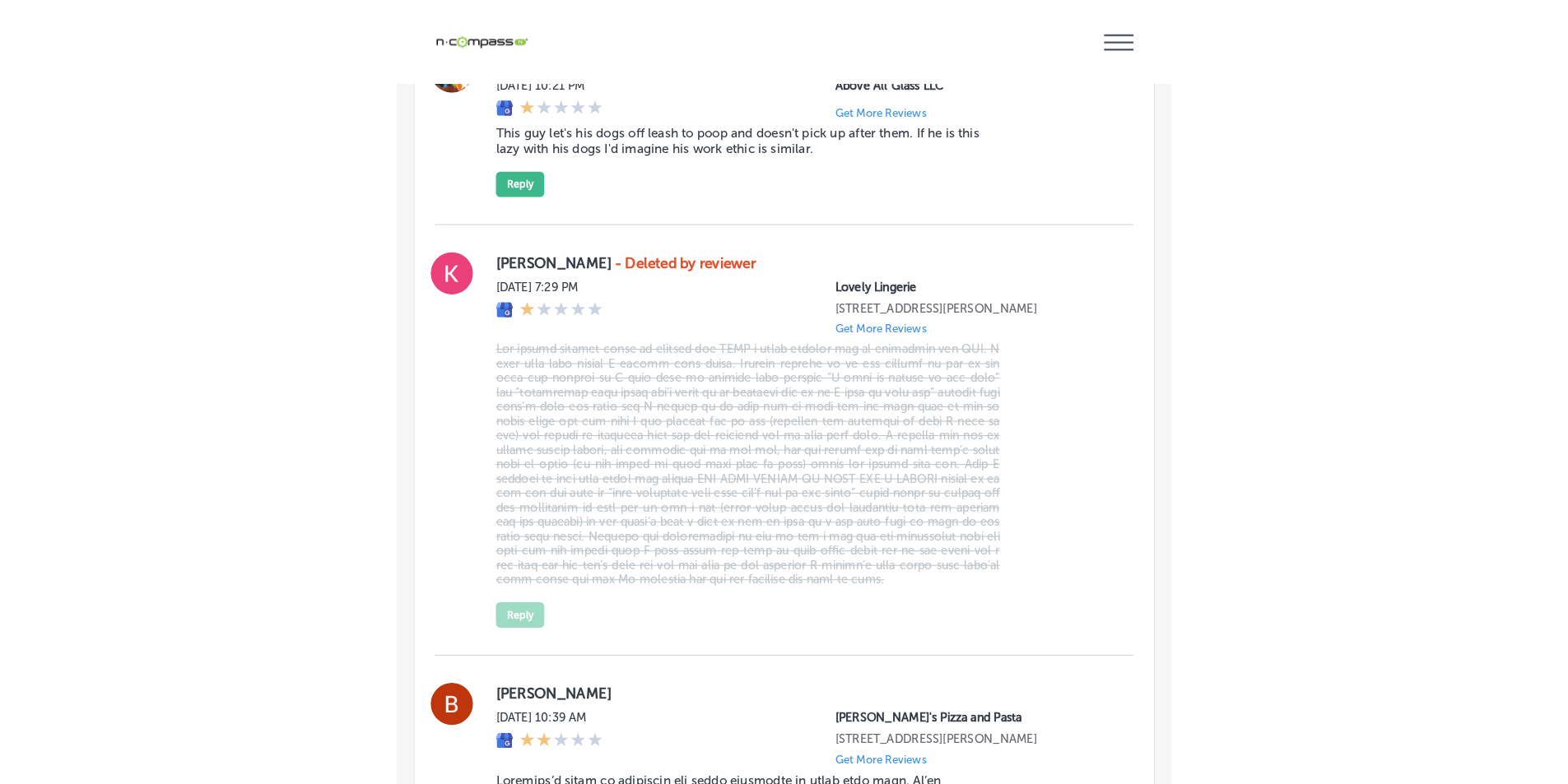
scroll to position [4835, 0]
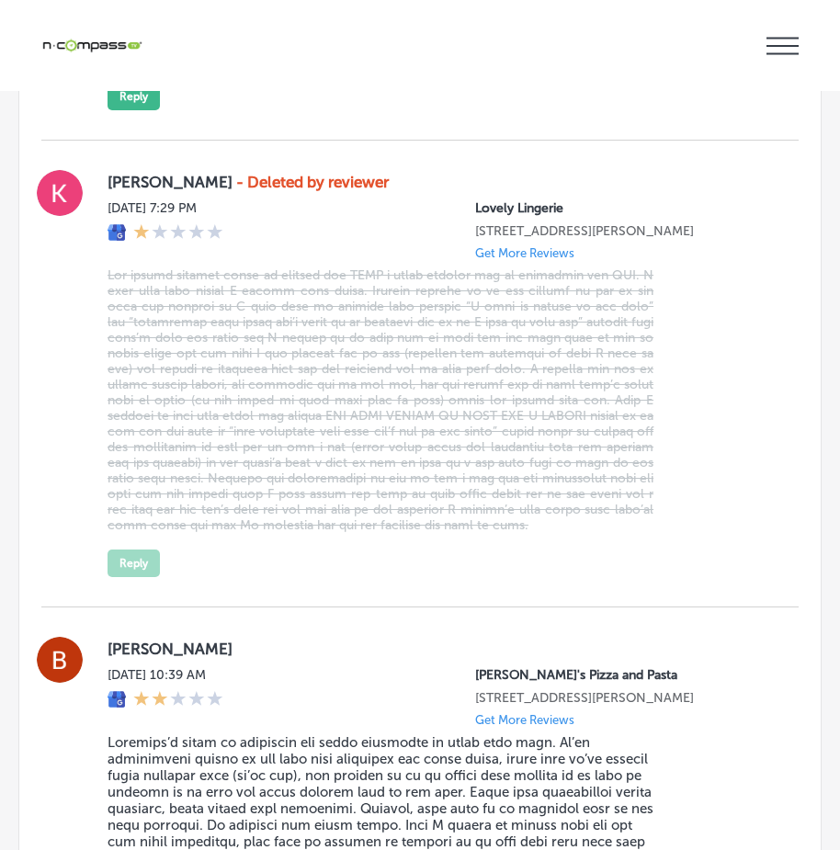
type textarea "x"
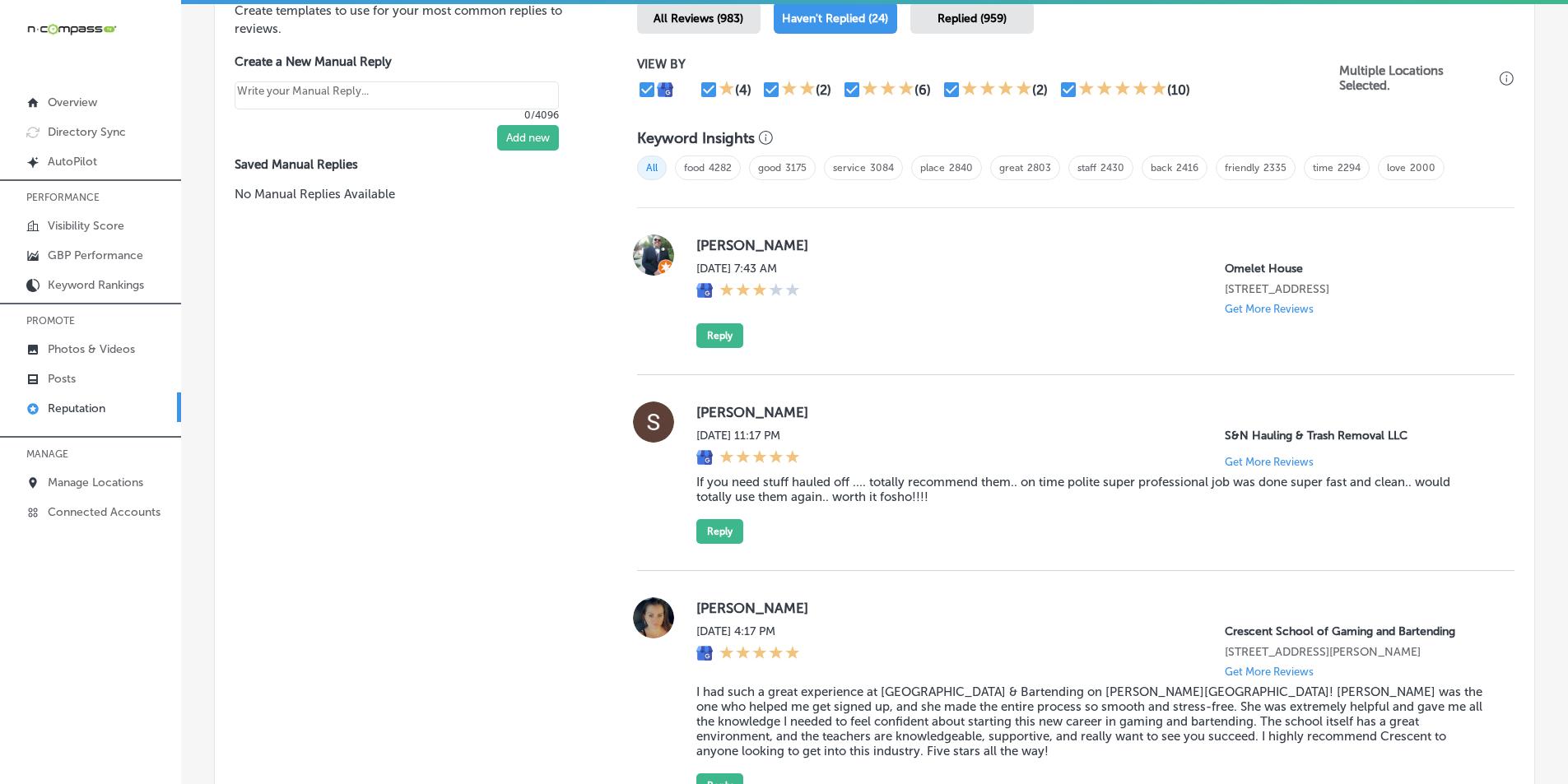
scroll to position [1035, 0]
